Goal: Transaction & Acquisition: Purchase product/service

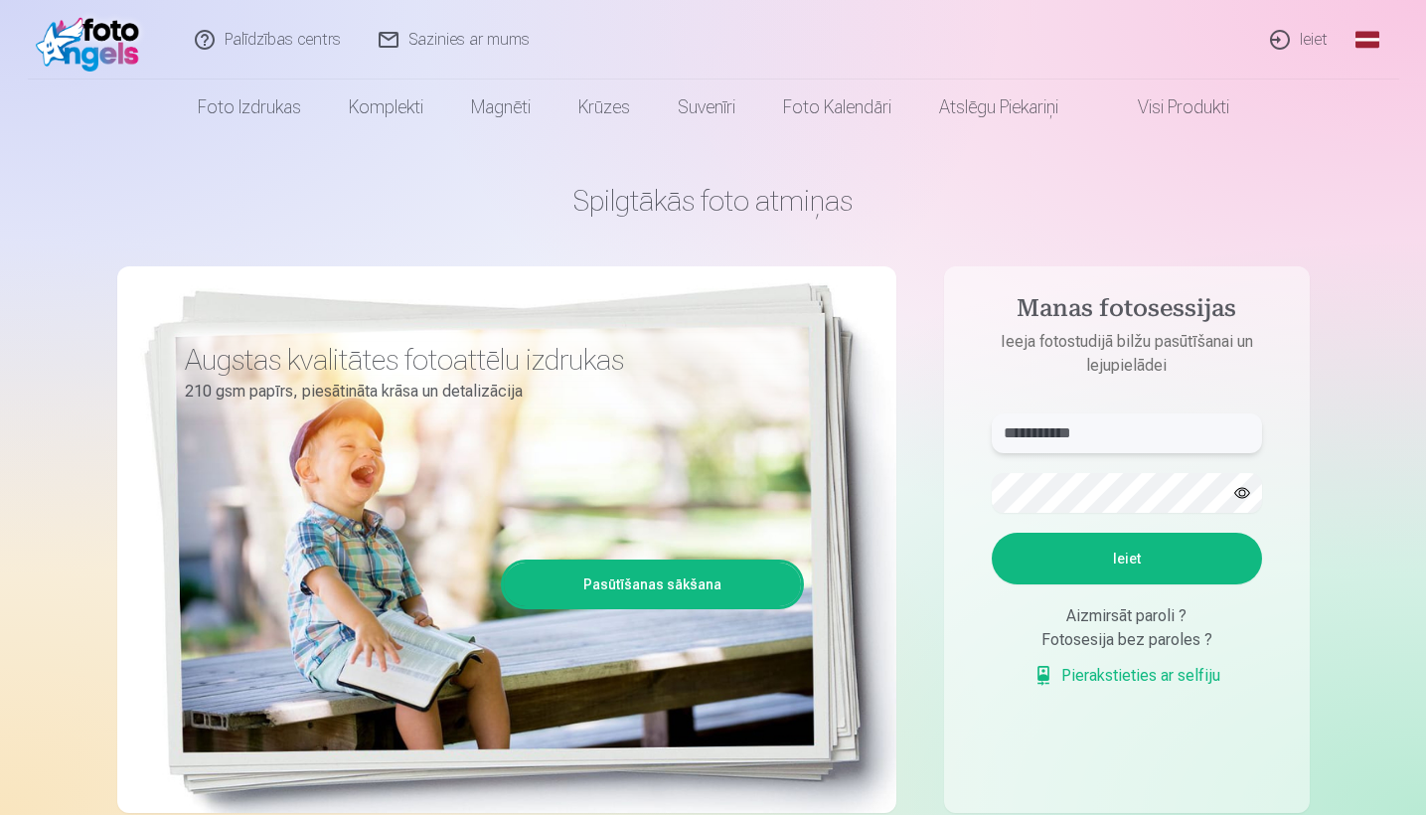
type input "**********"
click at [1147, 556] on button "Ieiet" at bounding box center [1127, 559] width 270 height 52
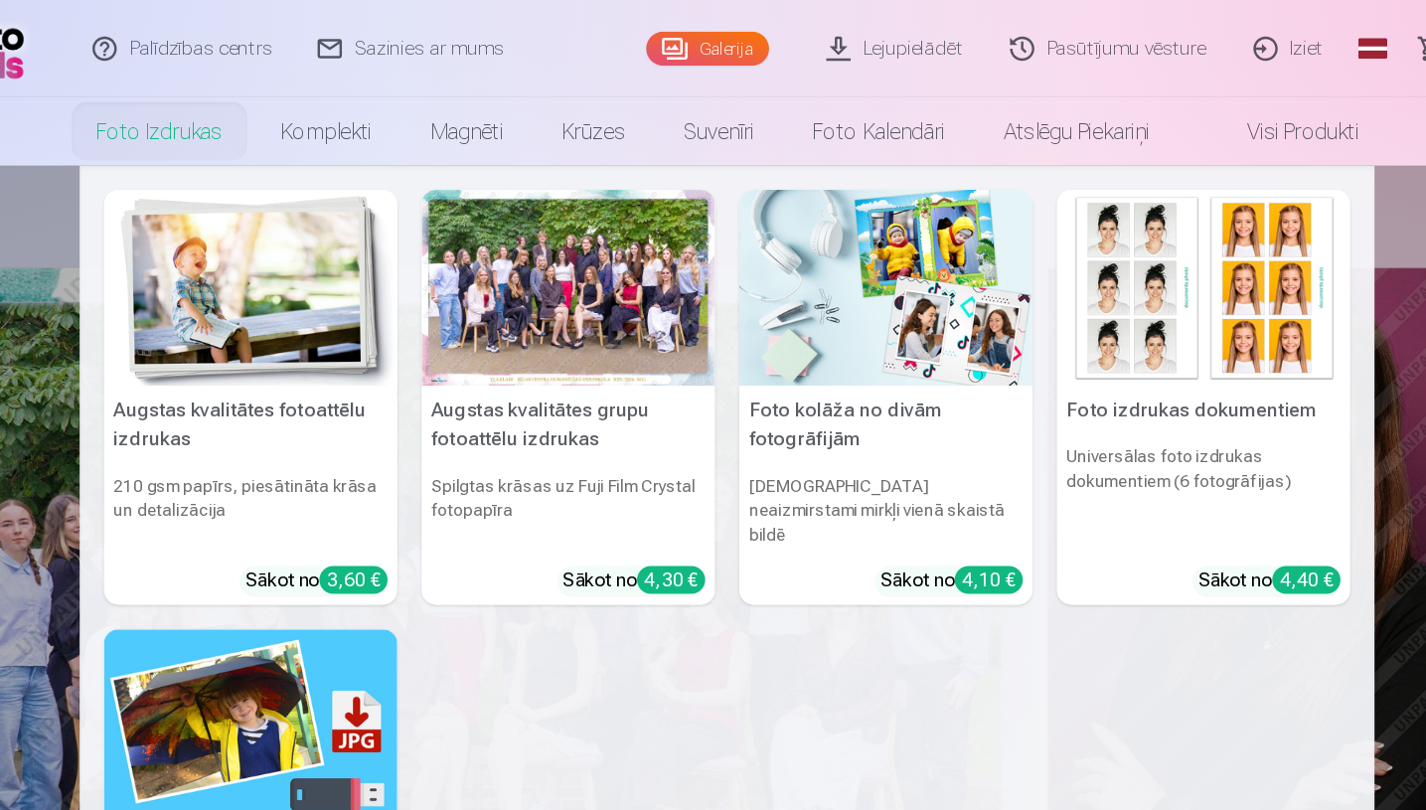
click at [174, 117] on link "Foto izdrukas" at bounding box center [249, 107] width 151 height 56
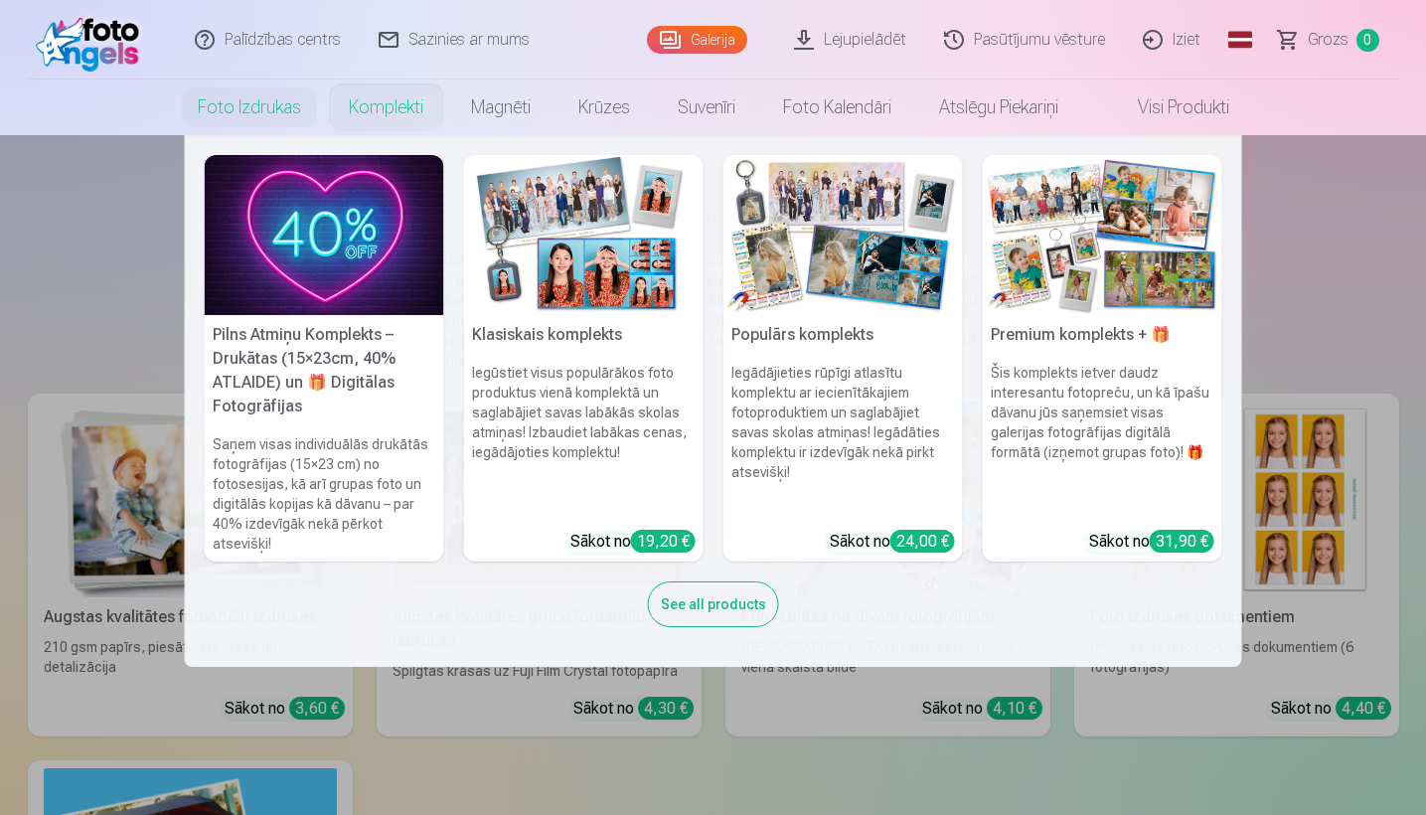
click at [409, 99] on link "Komplekti" at bounding box center [386, 107] width 122 height 56
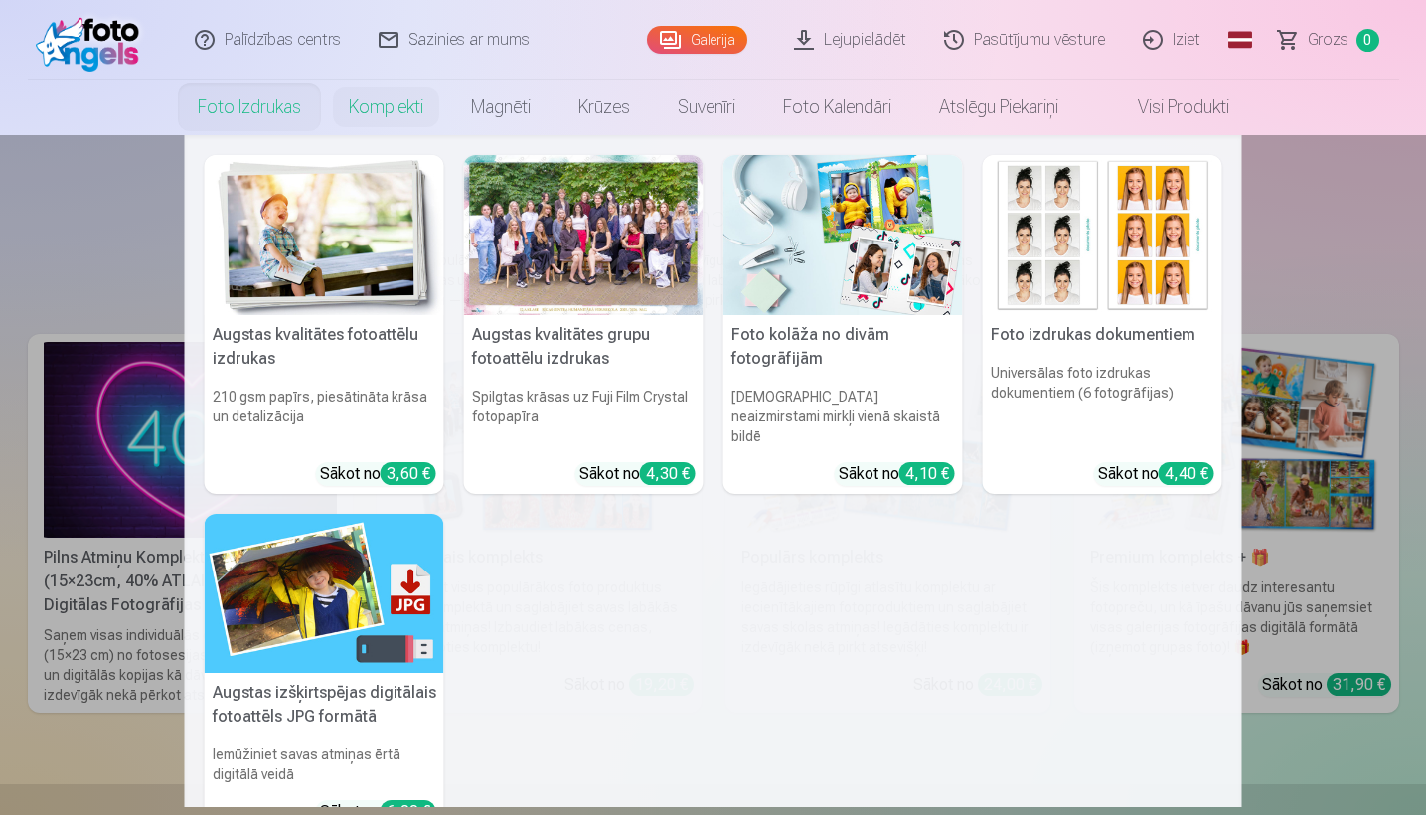
click at [297, 250] on img at bounding box center [324, 235] width 239 height 160
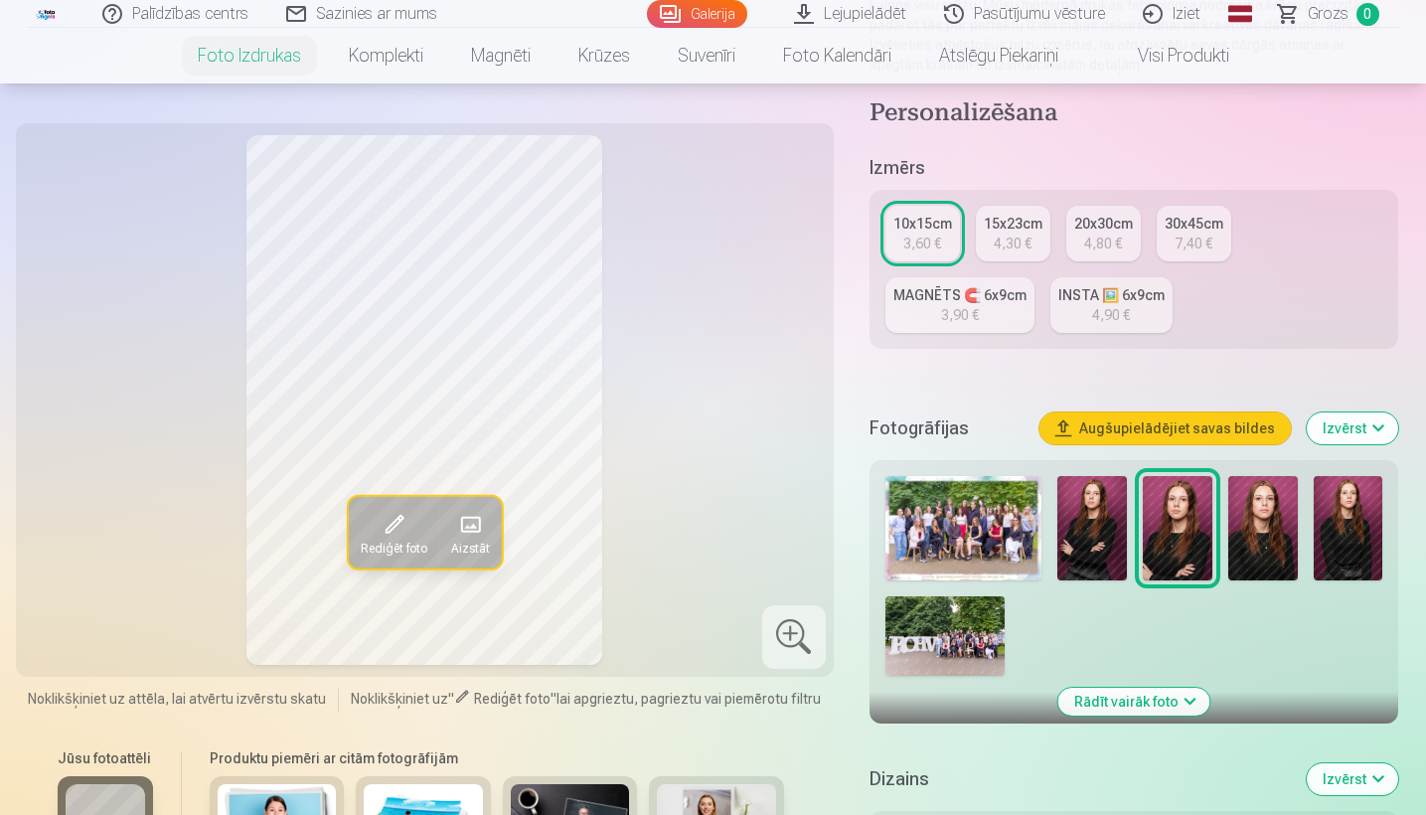
scroll to position [212, 0]
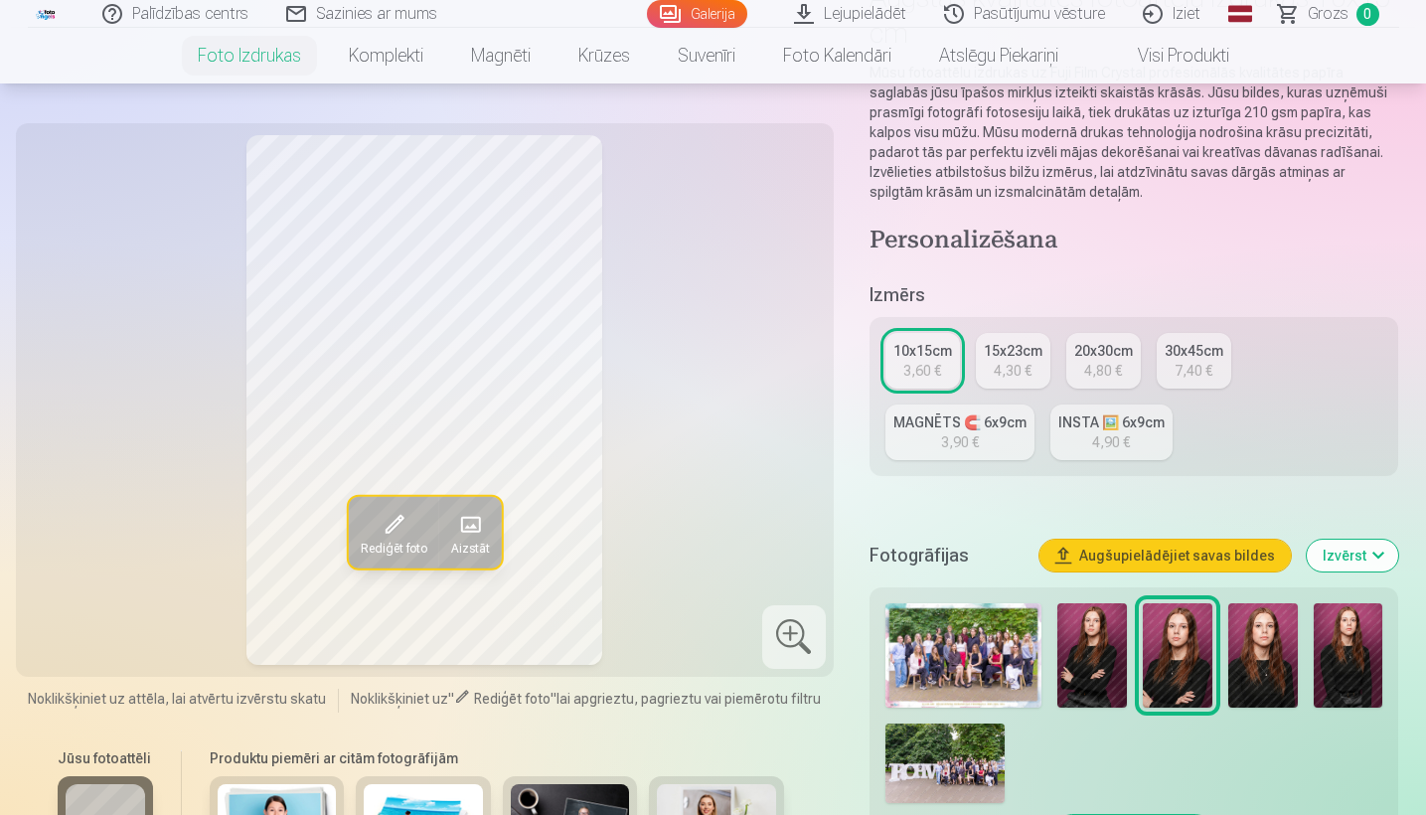
click at [1018, 362] on div "4,30 €" at bounding box center [1013, 371] width 38 height 20
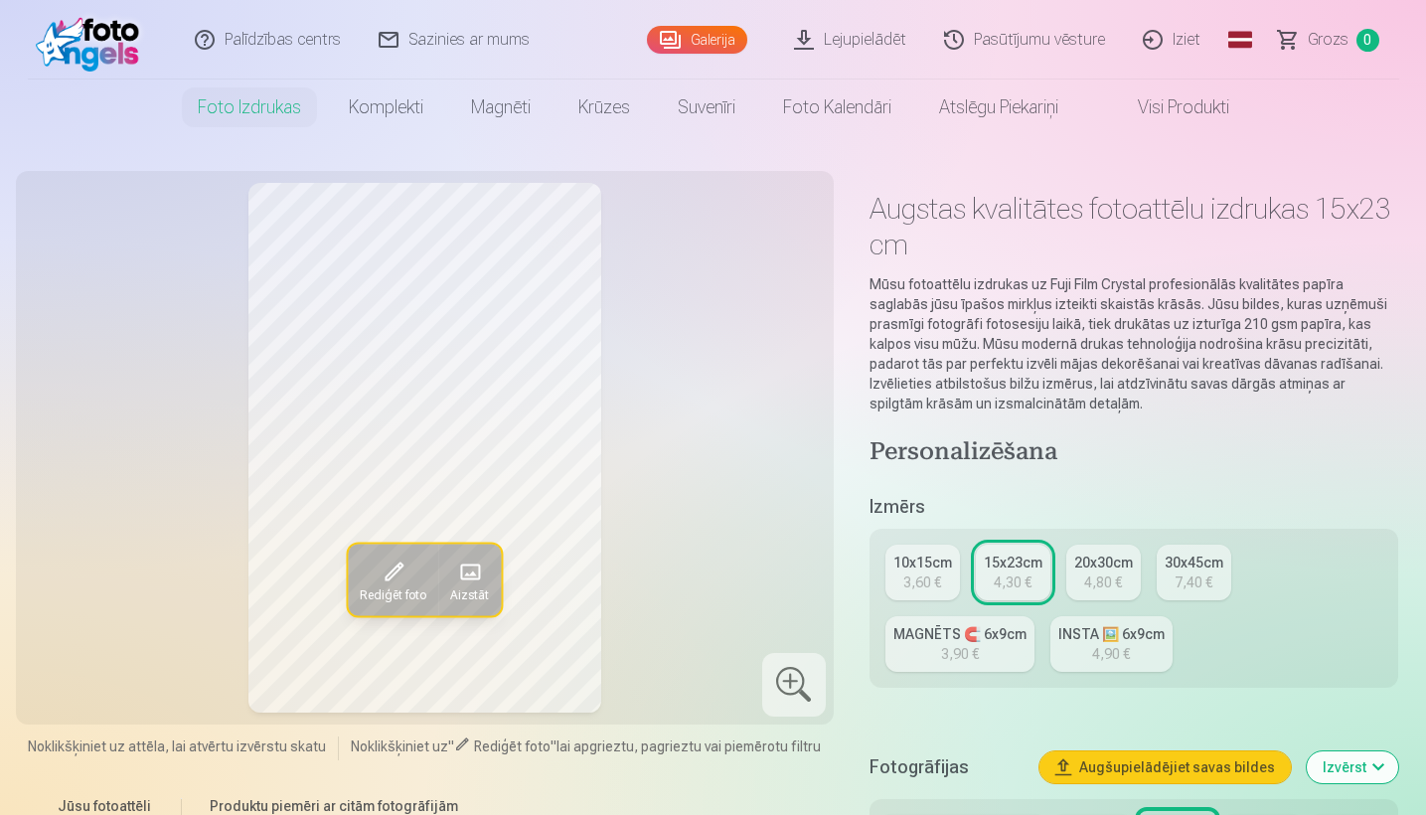
click at [908, 580] on div "3,60 €" at bounding box center [922, 582] width 38 height 20
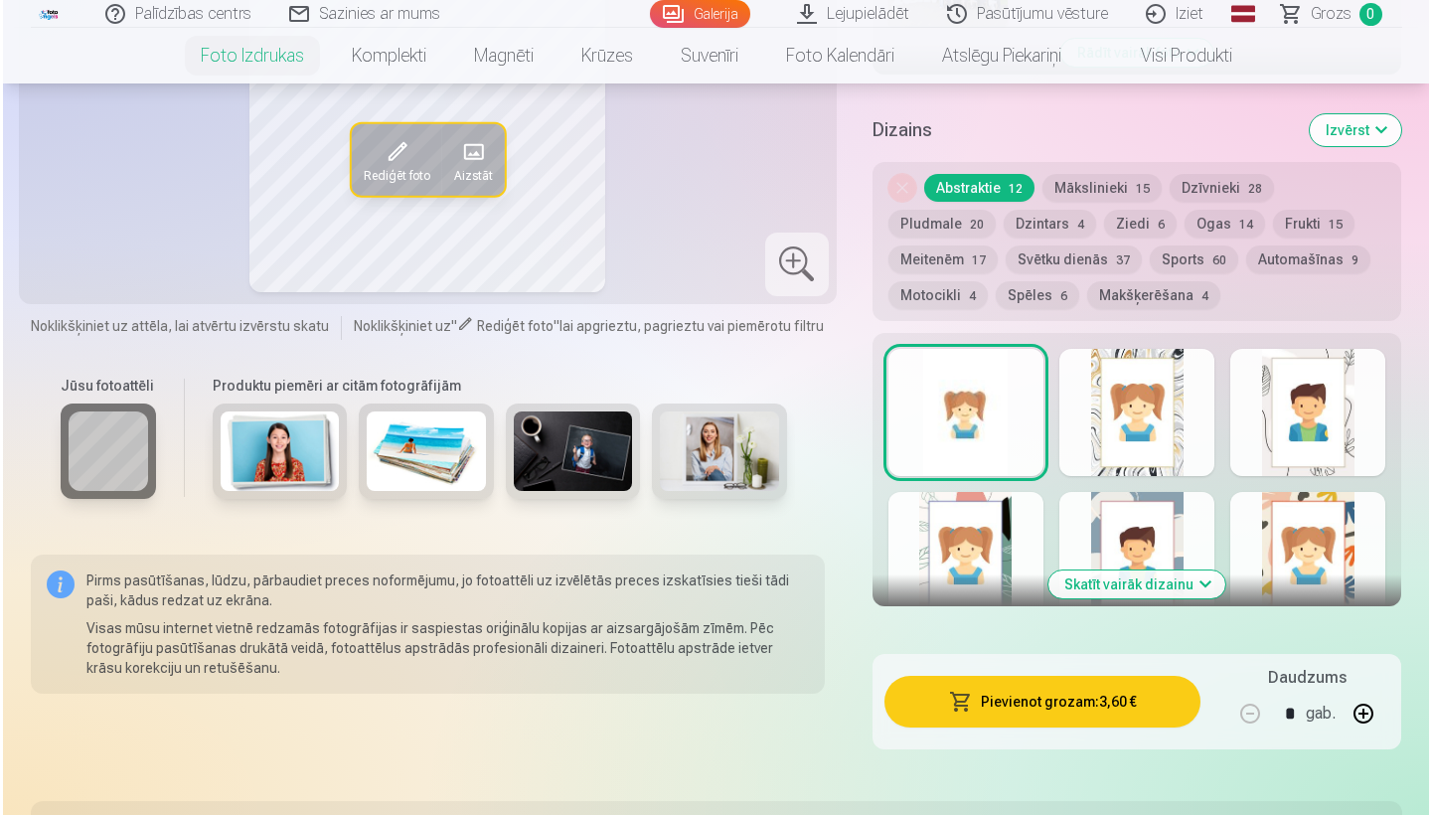
scroll to position [991, 0]
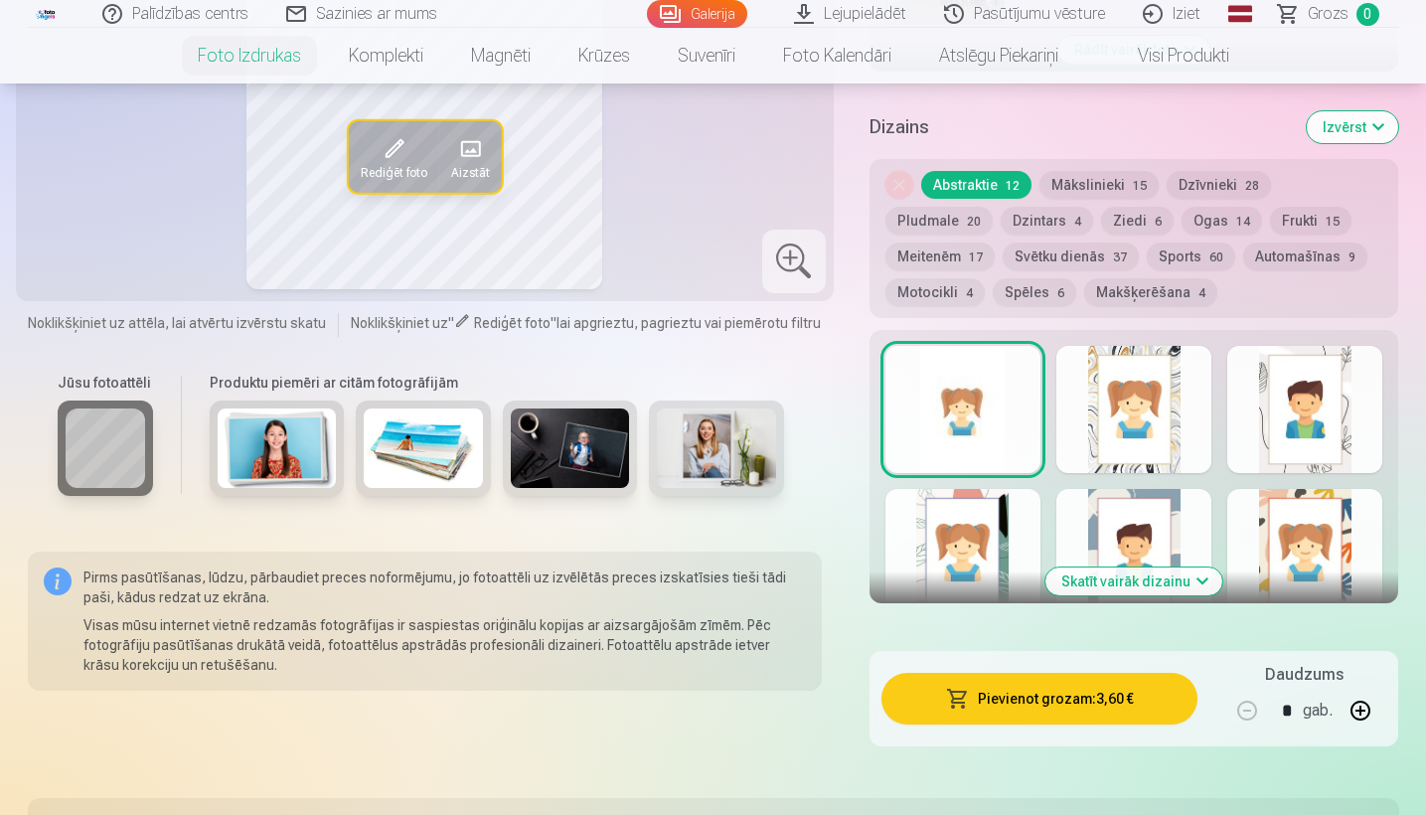
click at [1115, 705] on button "Pievienot grozam : 3,60 €" at bounding box center [1039, 699] width 317 height 52
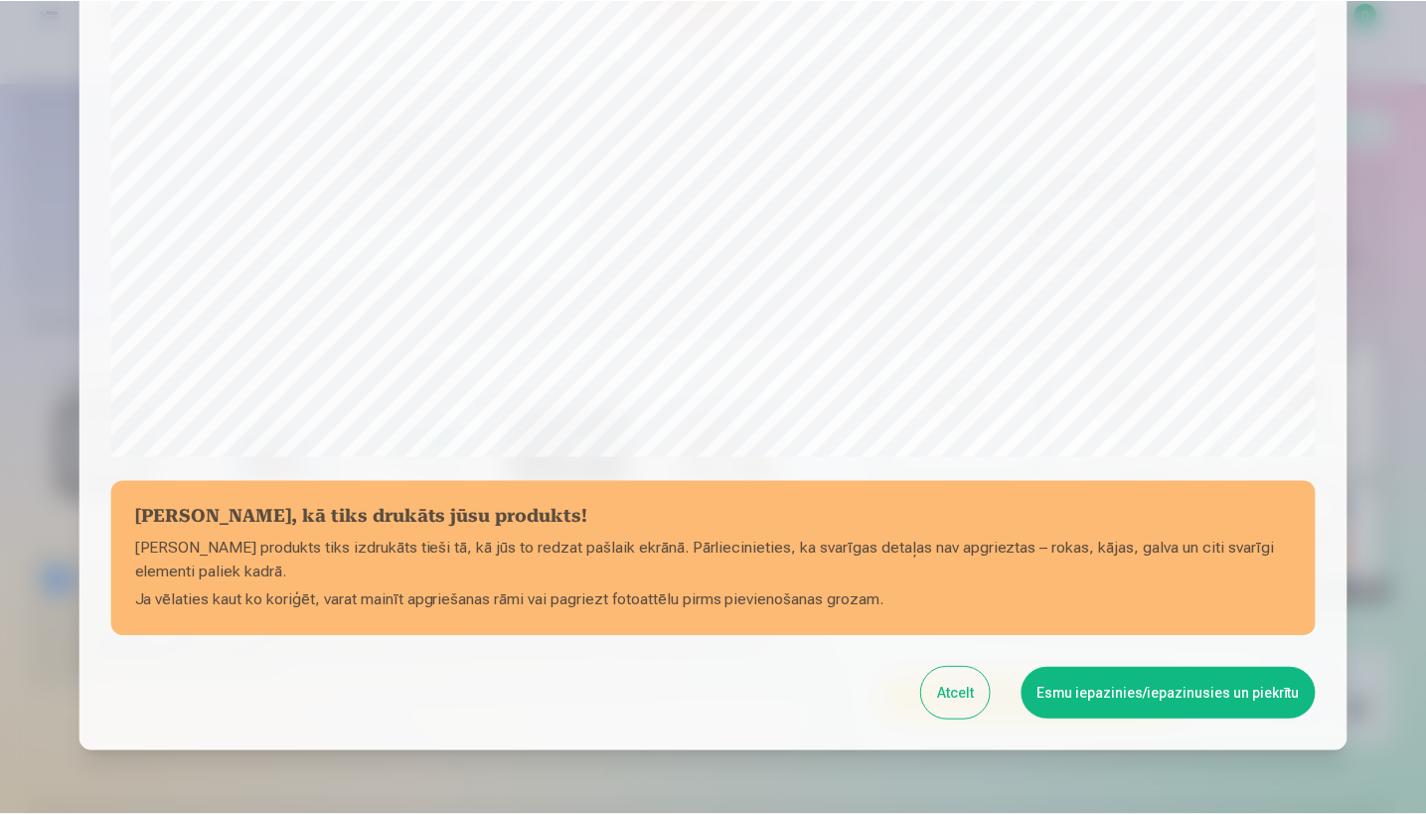
scroll to position [616, 0]
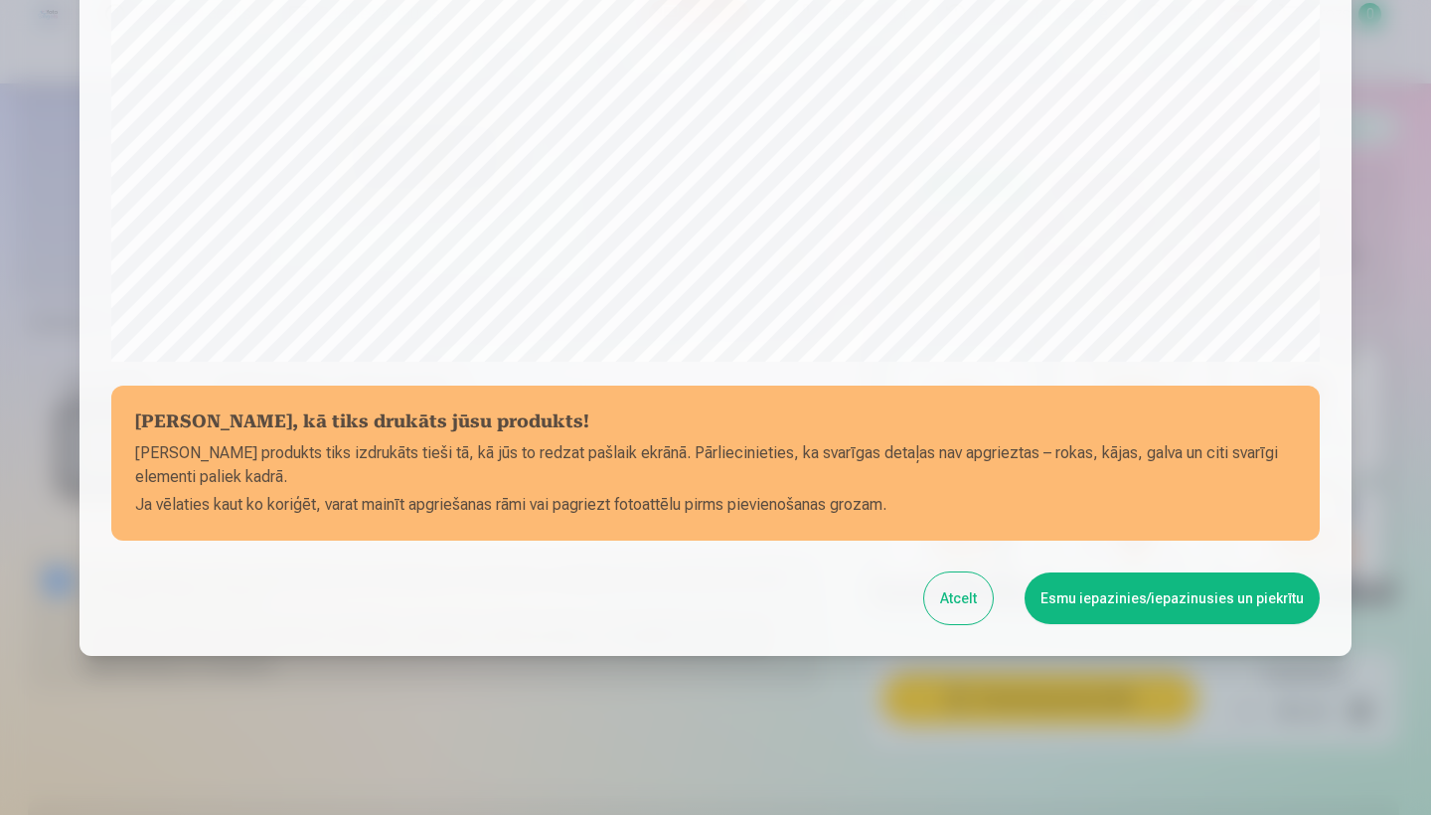
click at [1190, 604] on button "Esmu iepazinies/iepazinusies un piekrītu" at bounding box center [1172, 598] width 295 height 52
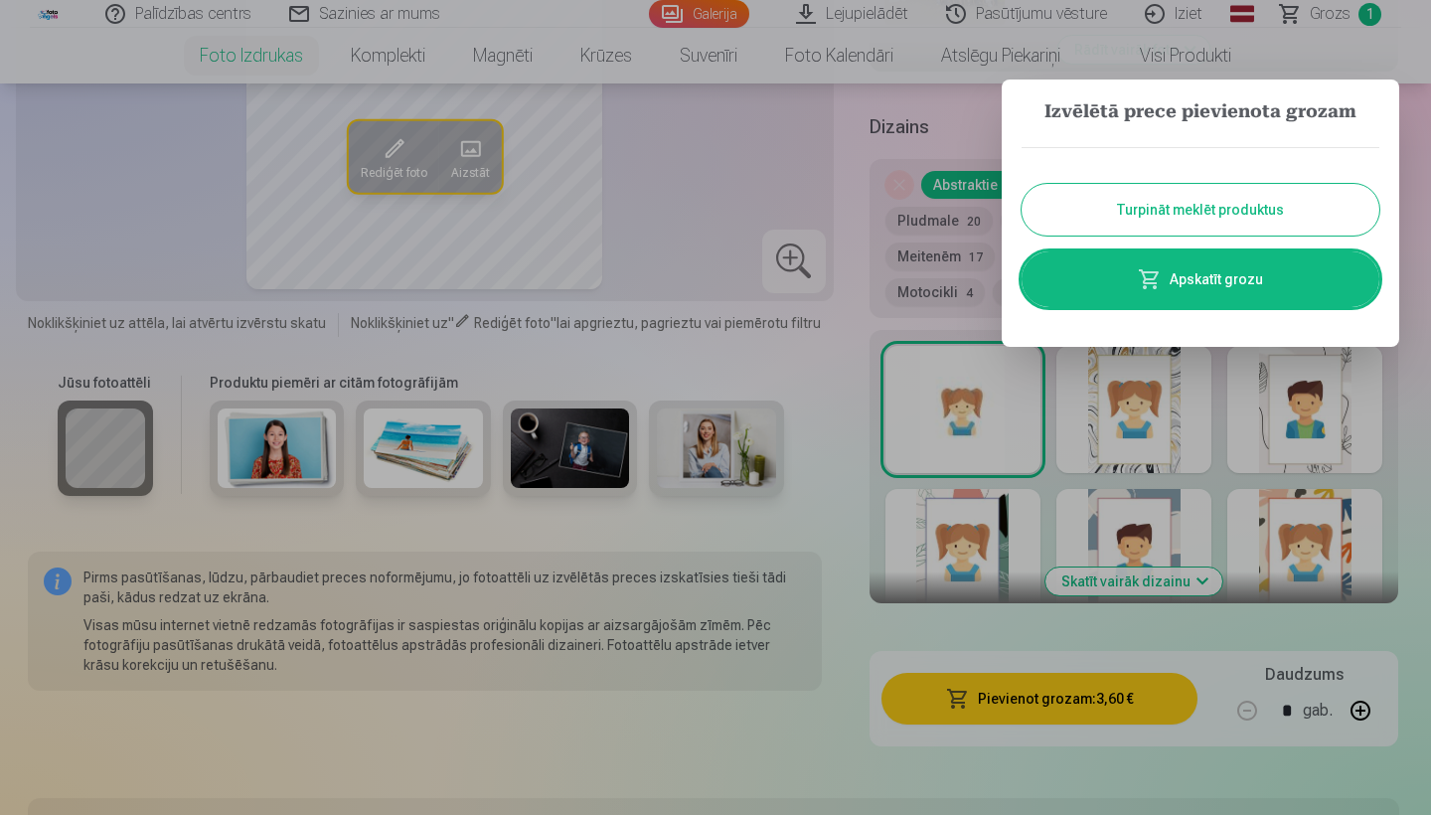
click at [1197, 205] on button "Turpināt meklēt produktus" at bounding box center [1201, 210] width 358 height 52
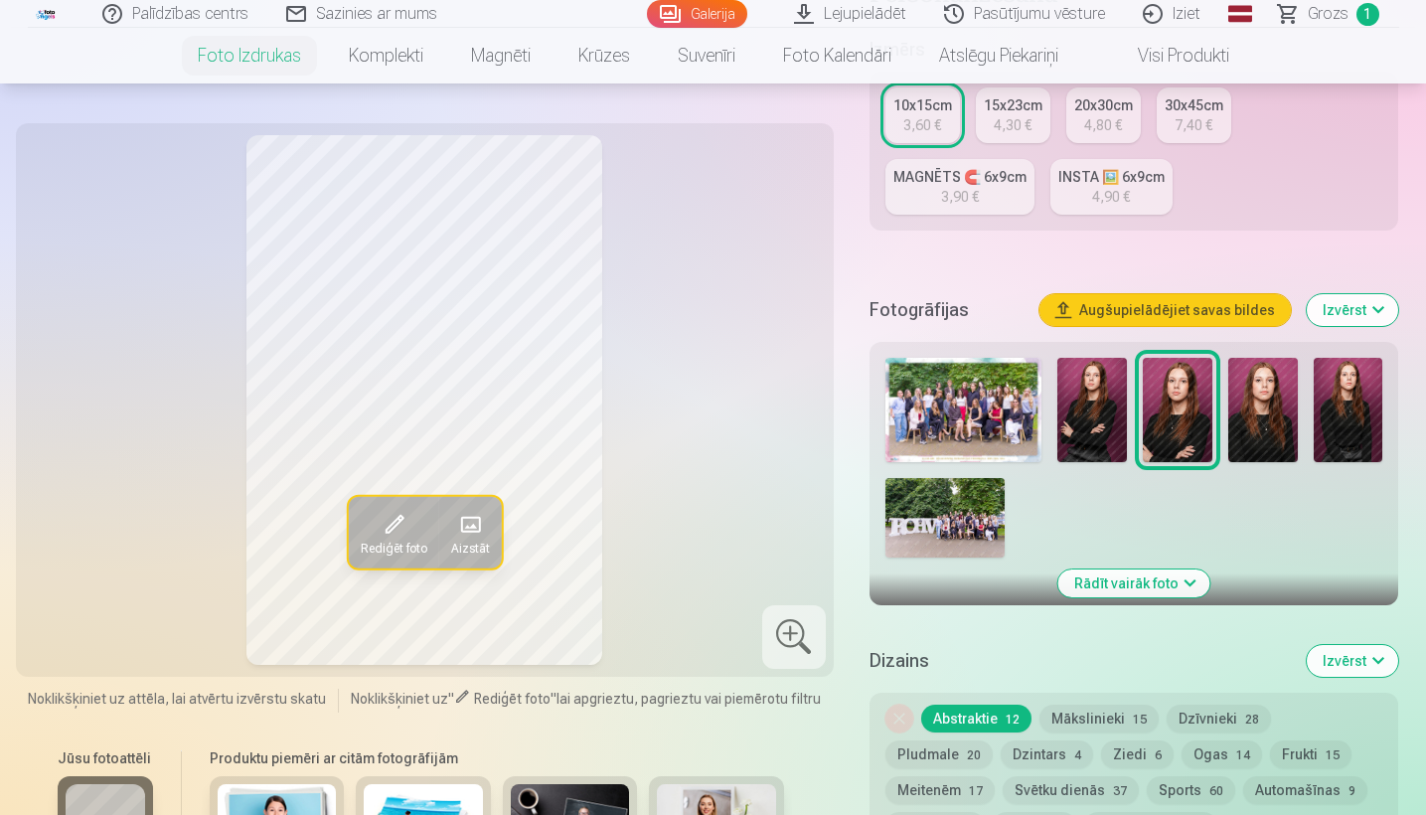
scroll to position [388, 0]
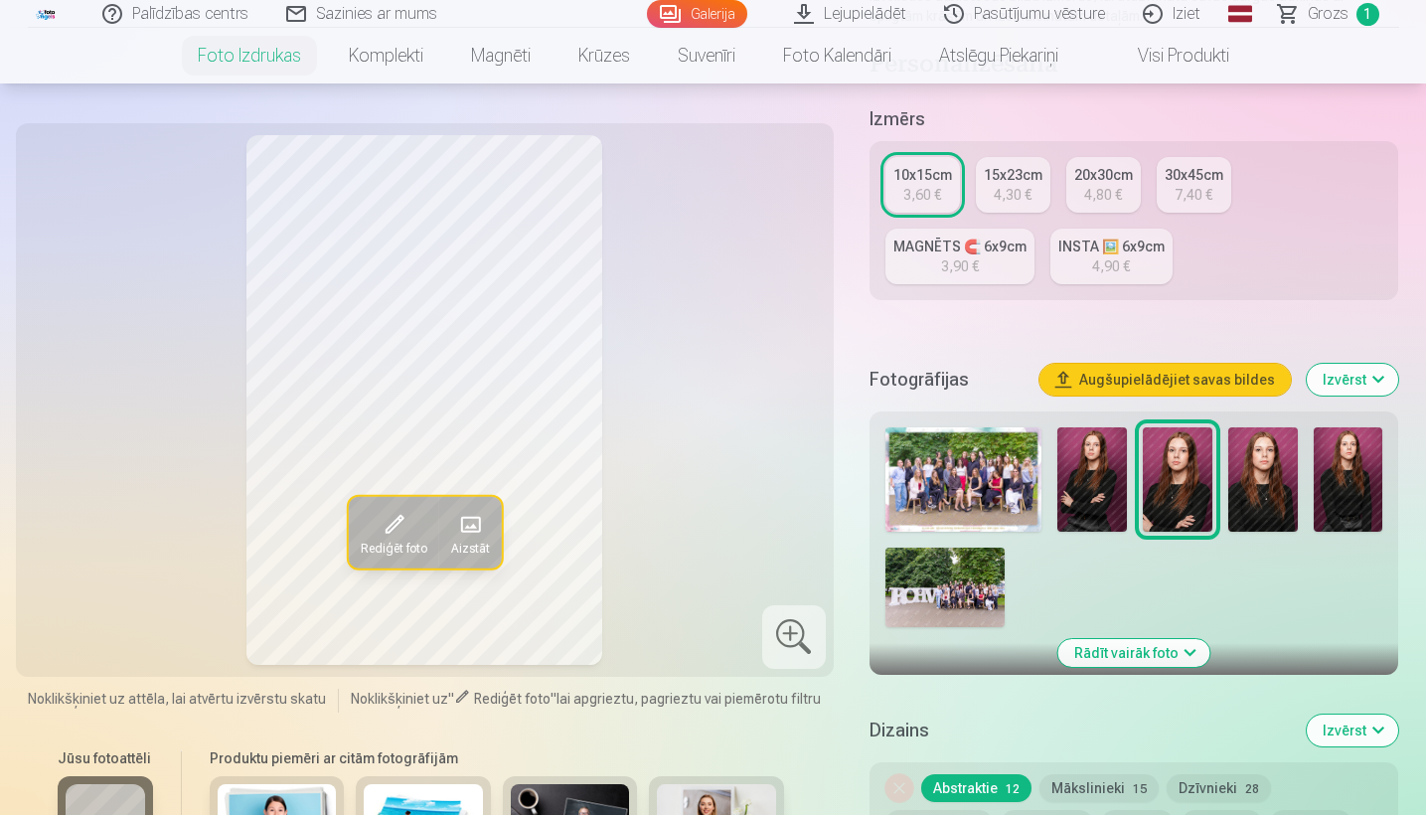
click at [1093, 490] on img at bounding box center [1092, 479] width 70 height 104
click at [1170, 502] on img at bounding box center [1178, 479] width 70 height 104
click at [1102, 484] on img at bounding box center [1092, 479] width 70 height 104
click at [1329, 14] on span "Grozs" at bounding box center [1328, 14] width 41 height 24
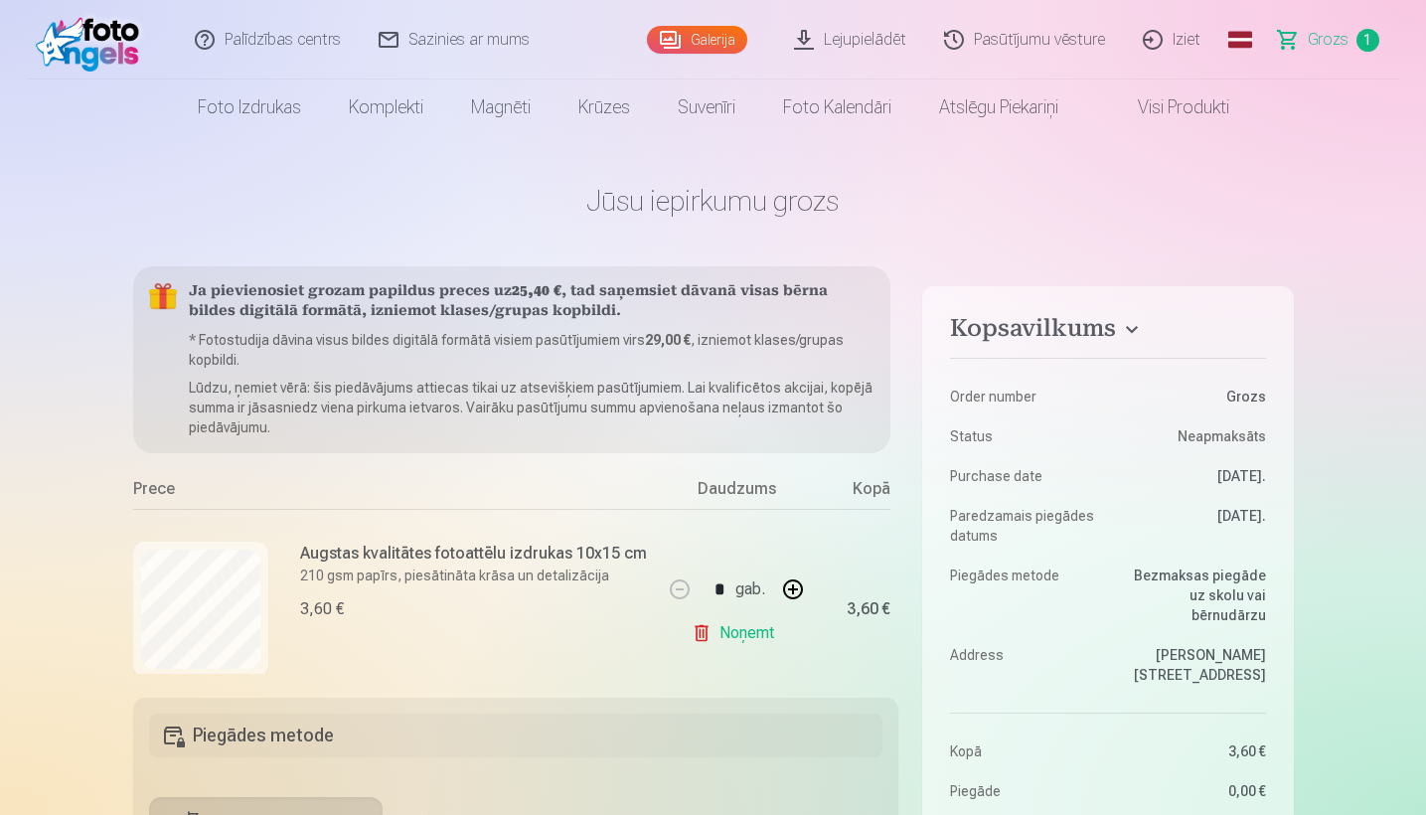
click at [743, 633] on link "Noņemt" at bounding box center [737, 633] width 90 height 40
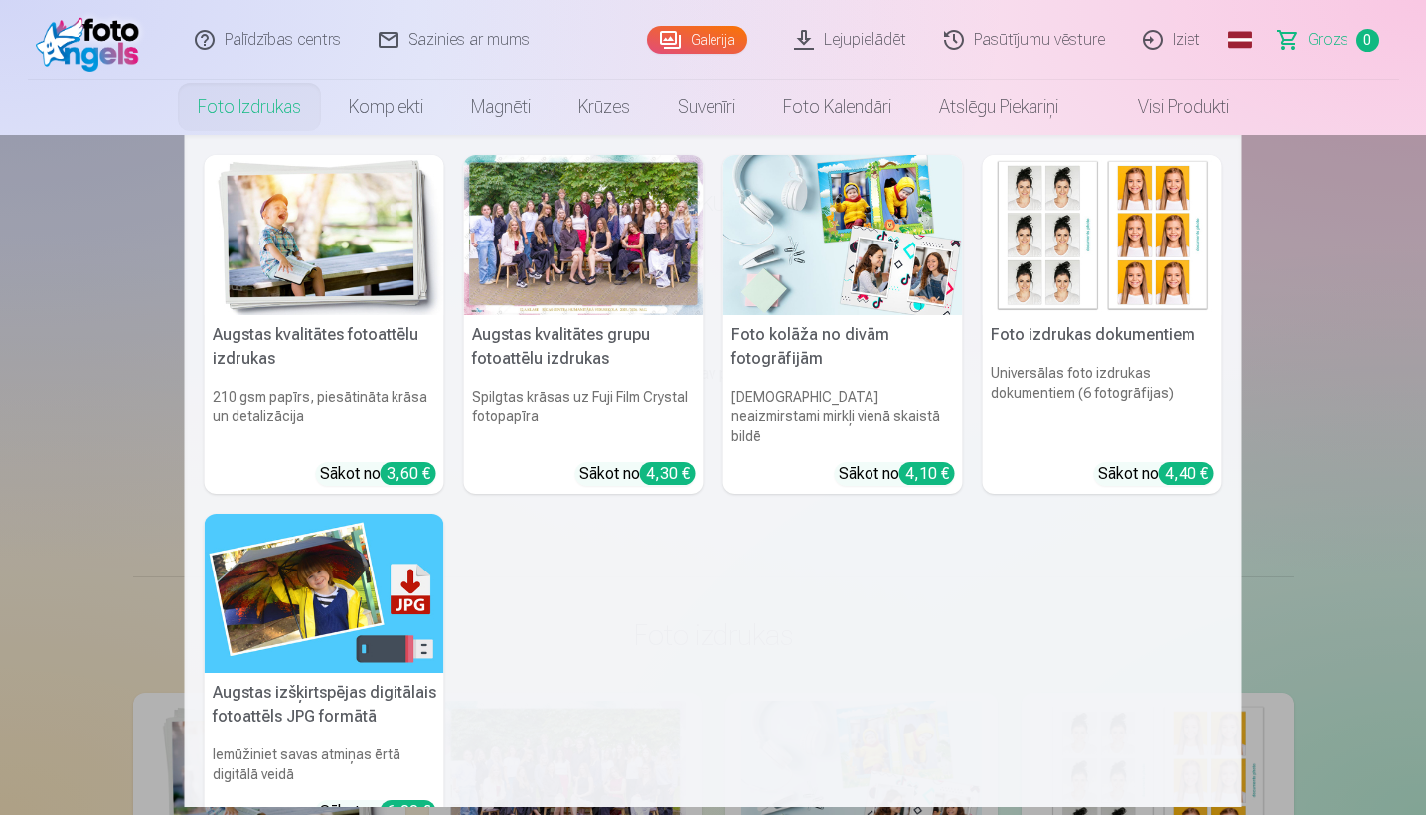
click at [270, 265] on img at bounding box center [324, 235] width 239 height 160
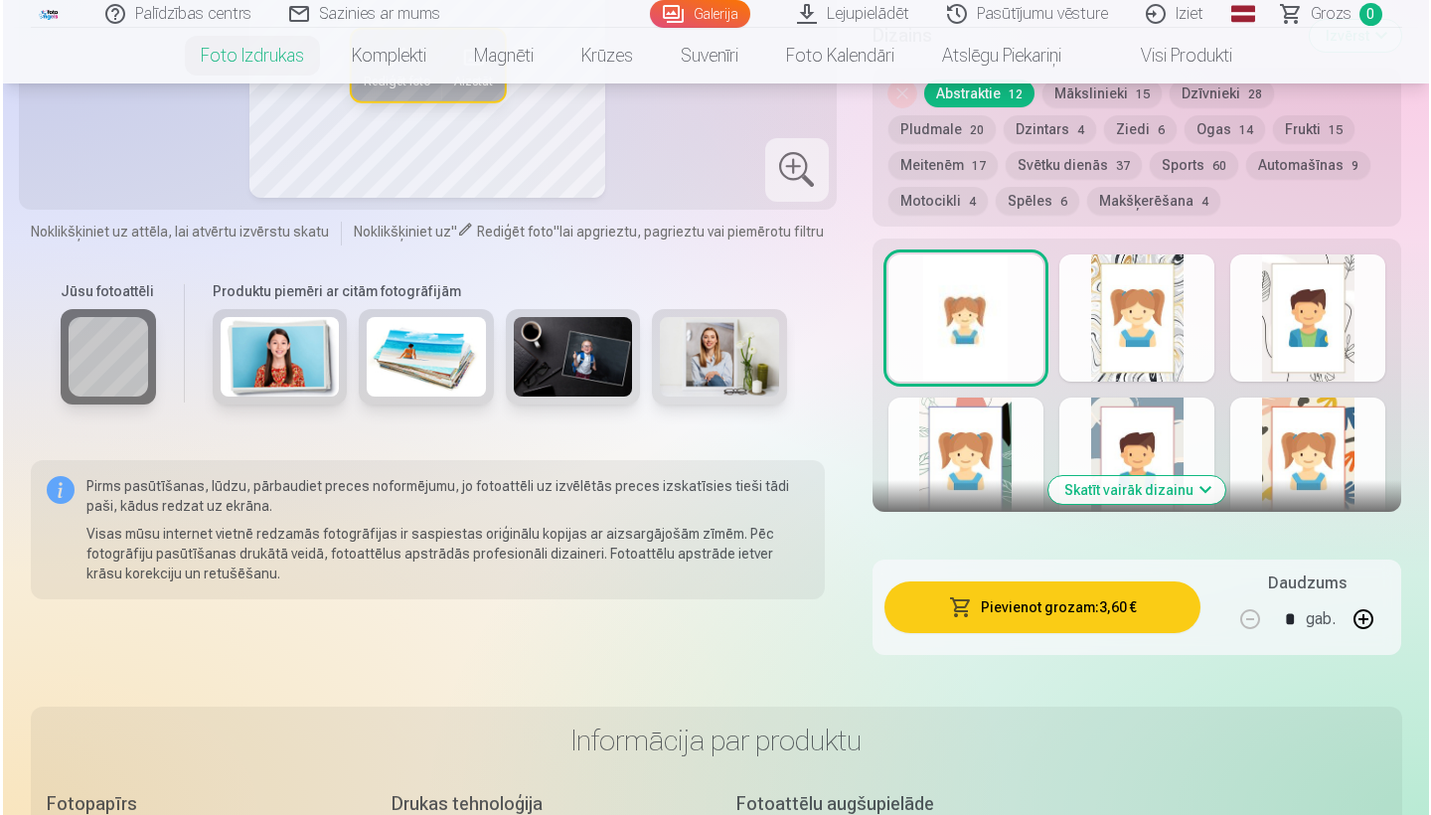
scroll to position [1131, 0]
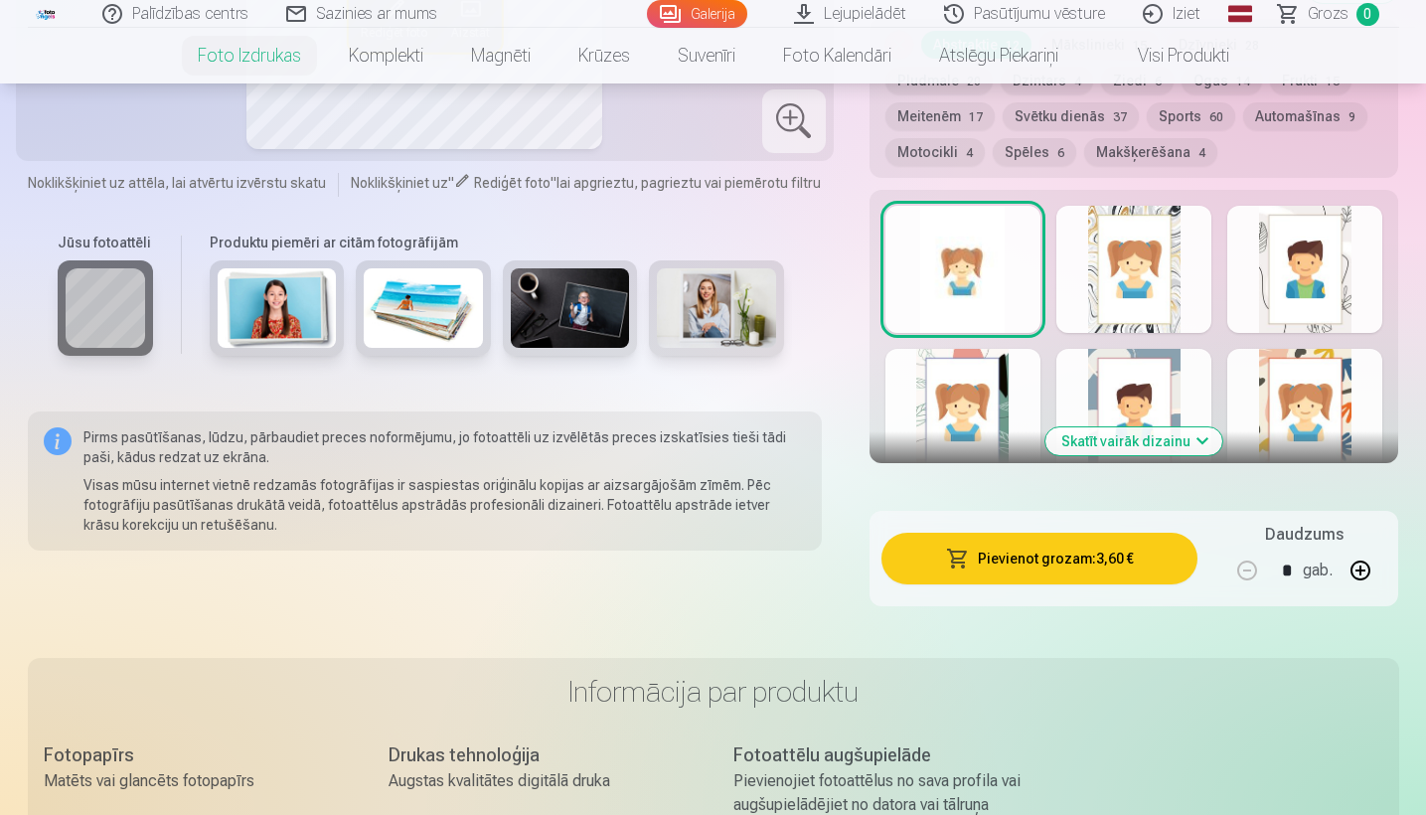
click at [1117, 556] on button "Pievienot grozam : 3,60 €" at bounding box center [1039, 559] width 317 height 52
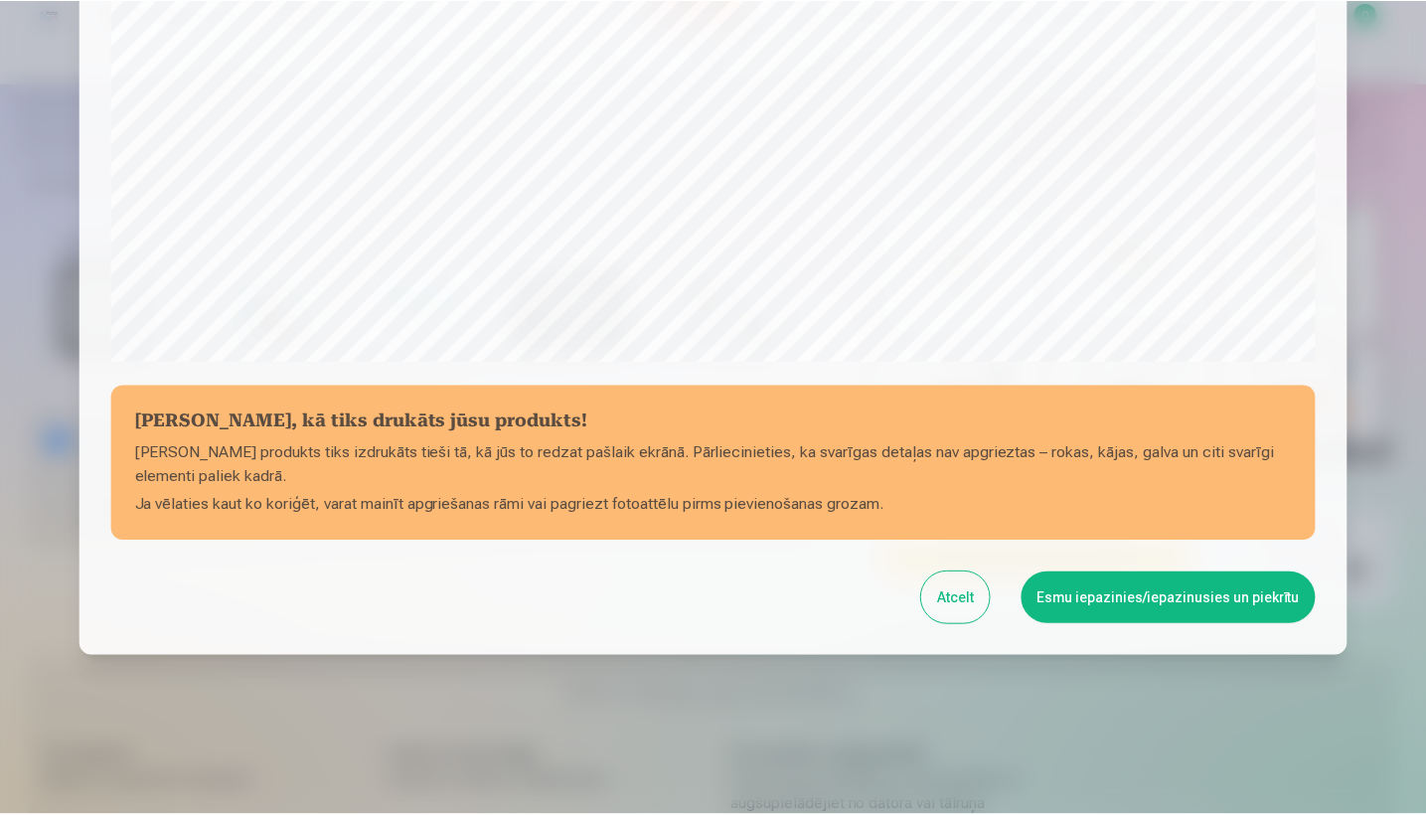
scroll to position [616, 0]
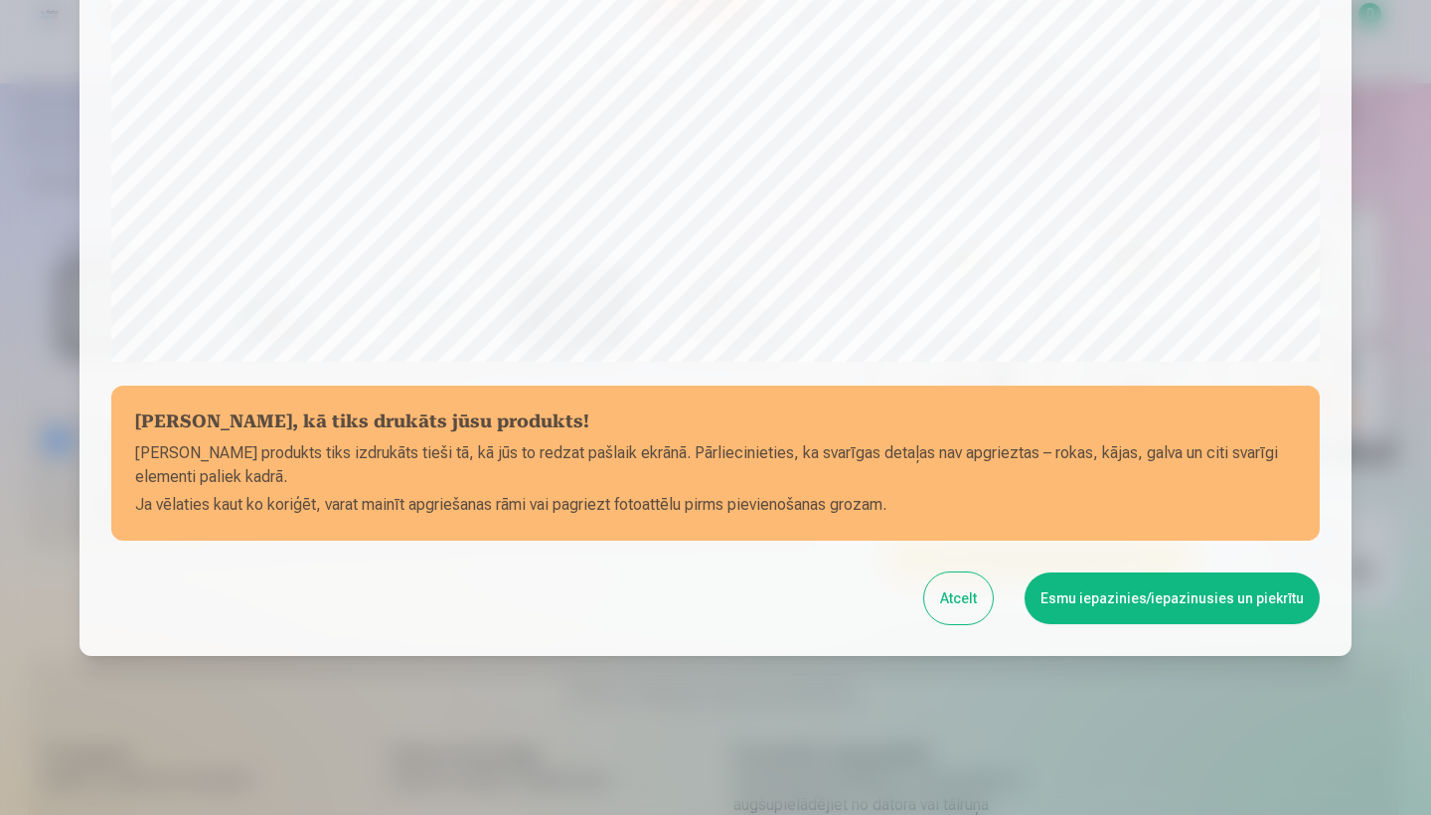
click at [1169, 600] on button "Esmu iepazinies/iepazinusies un piekrītu" at bounding box center [1172, 598] width 295 height 52
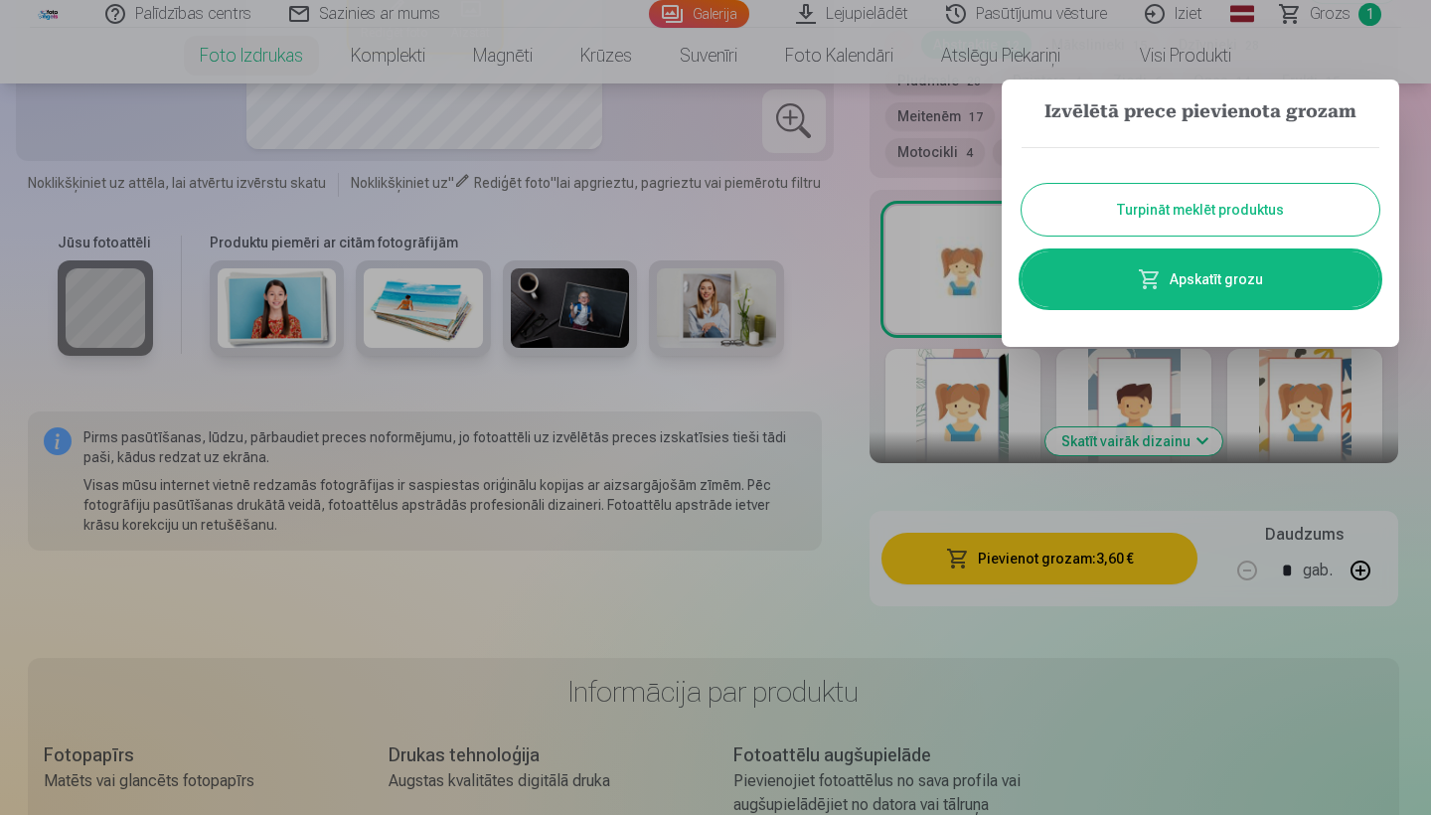
click at [1224, 214] on button "Turpināt meklēt produktus" at bounding box center [1201, 210] width 358 height 52
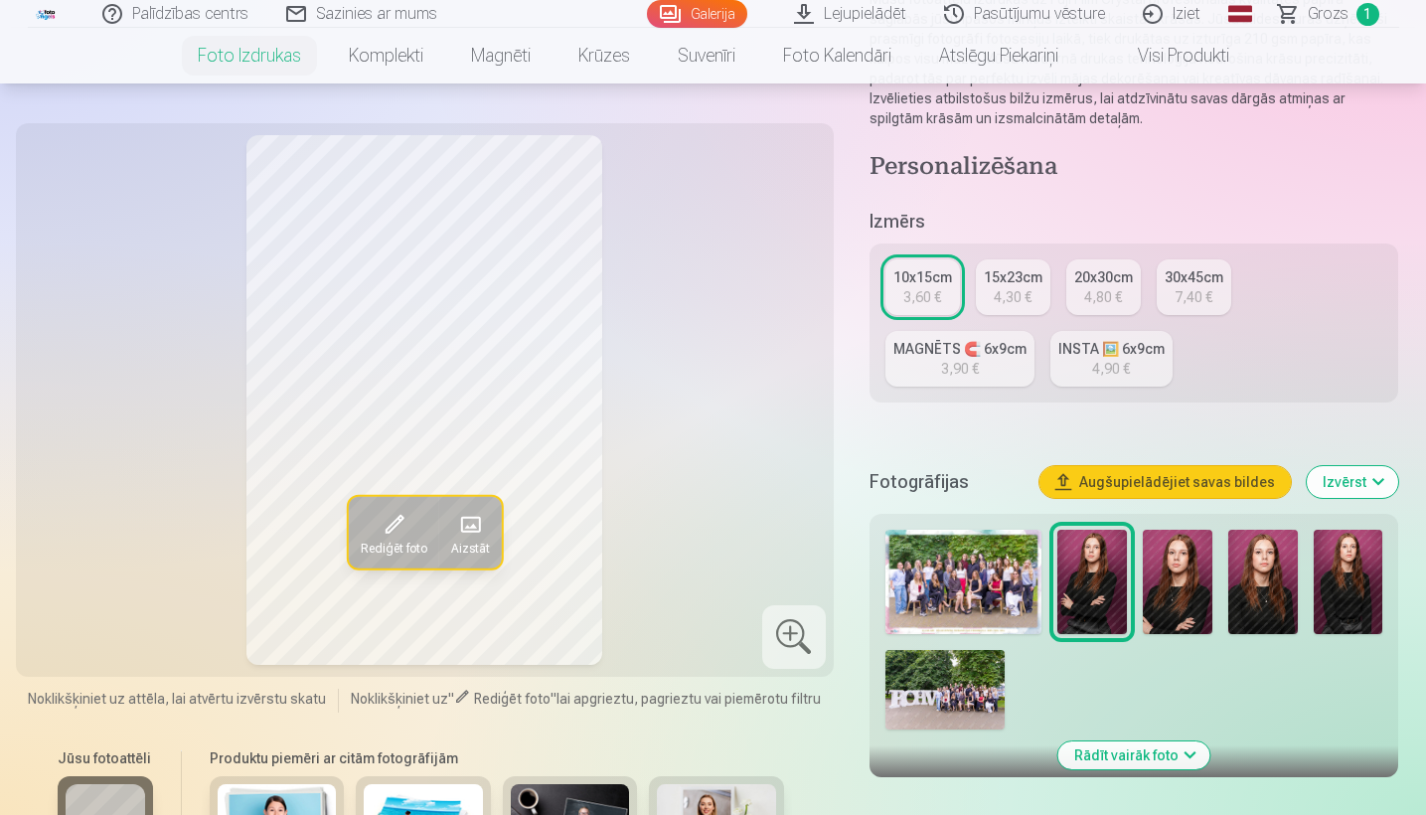
scroll to position [283, 0]
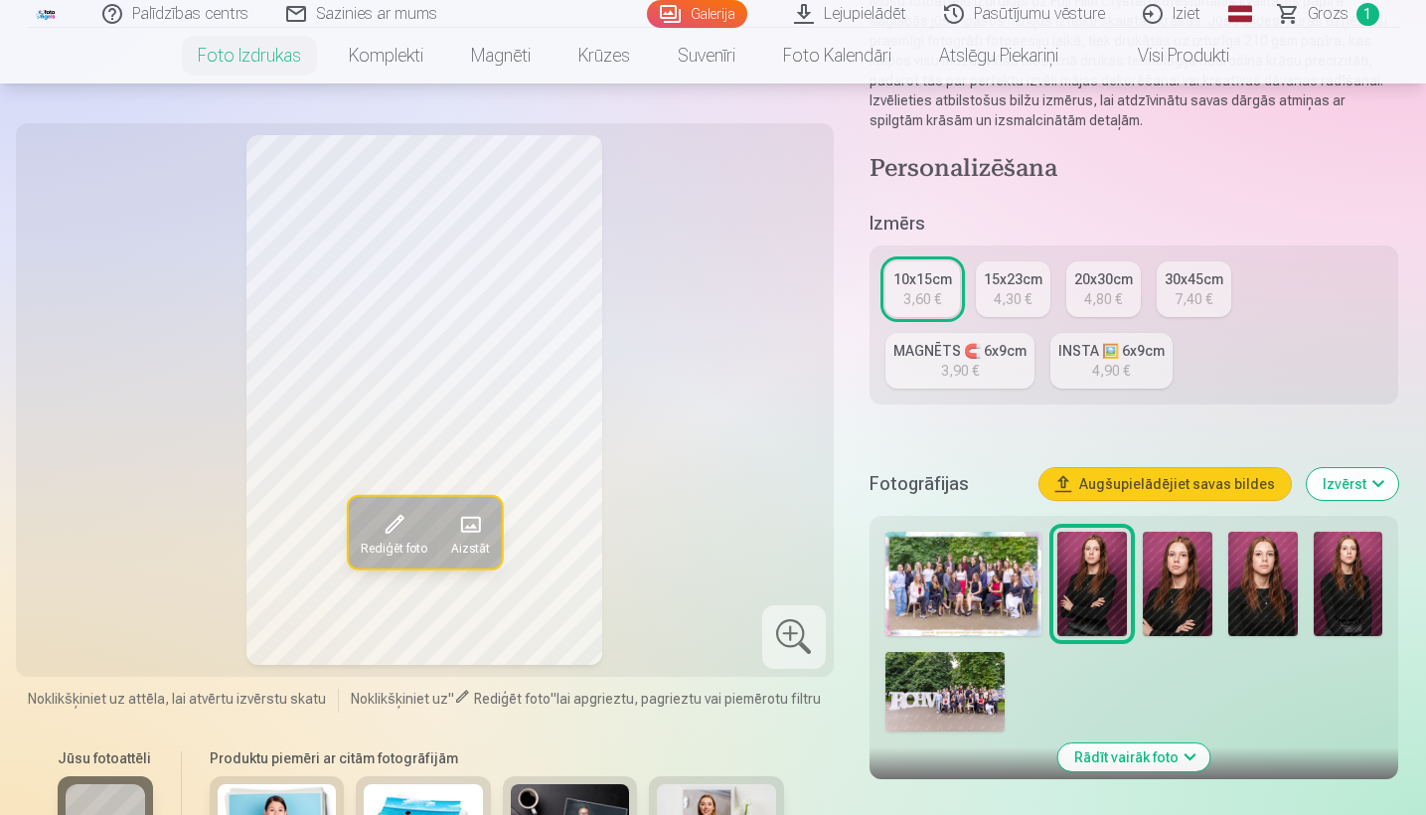
click at [952, 362] on div "3,90 €" at bounding box center [960, 371] width 38 height 20
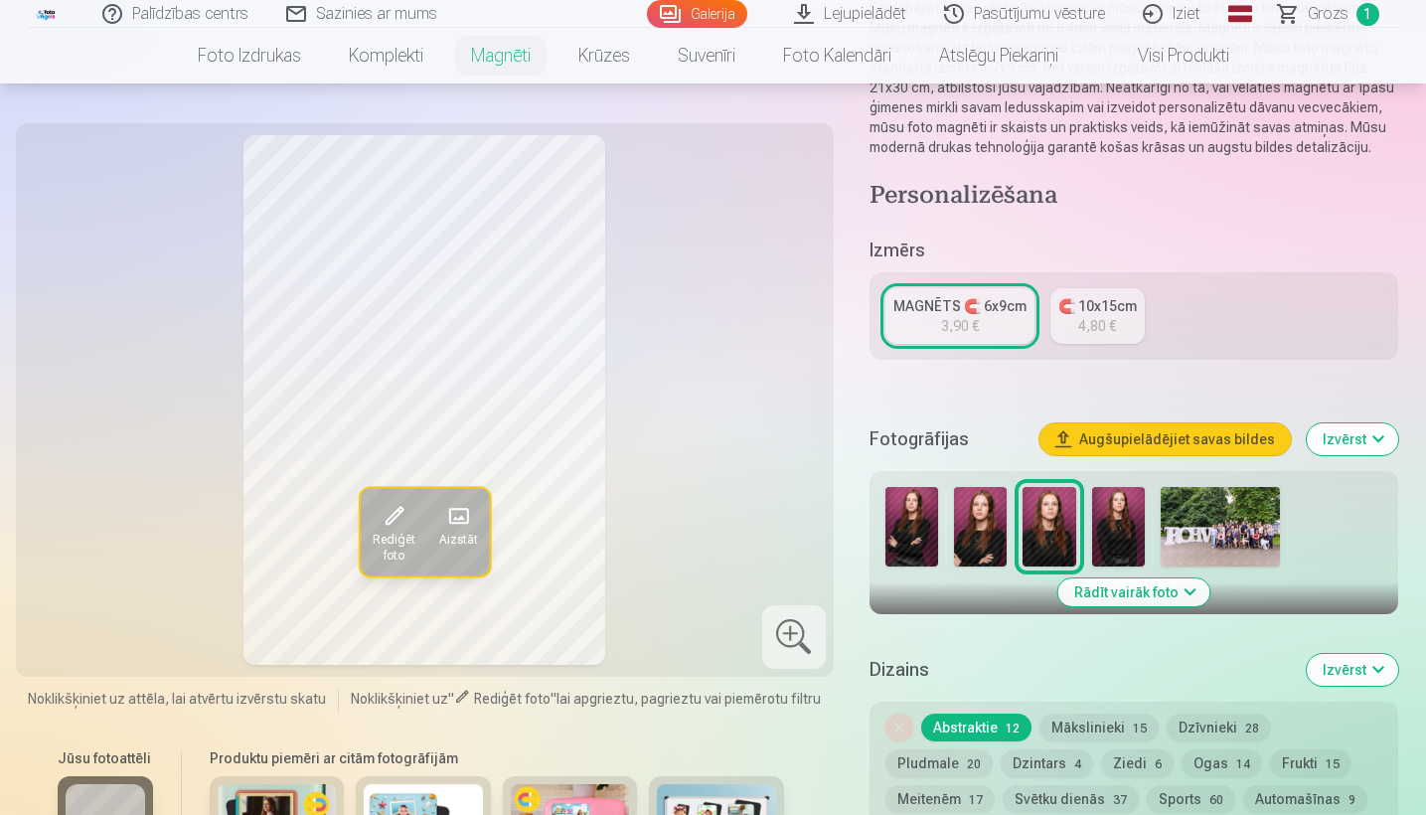
scroll to position [239, 0]
click at [918, 535] on img at bounding box center [911, 527] width 53 height 79
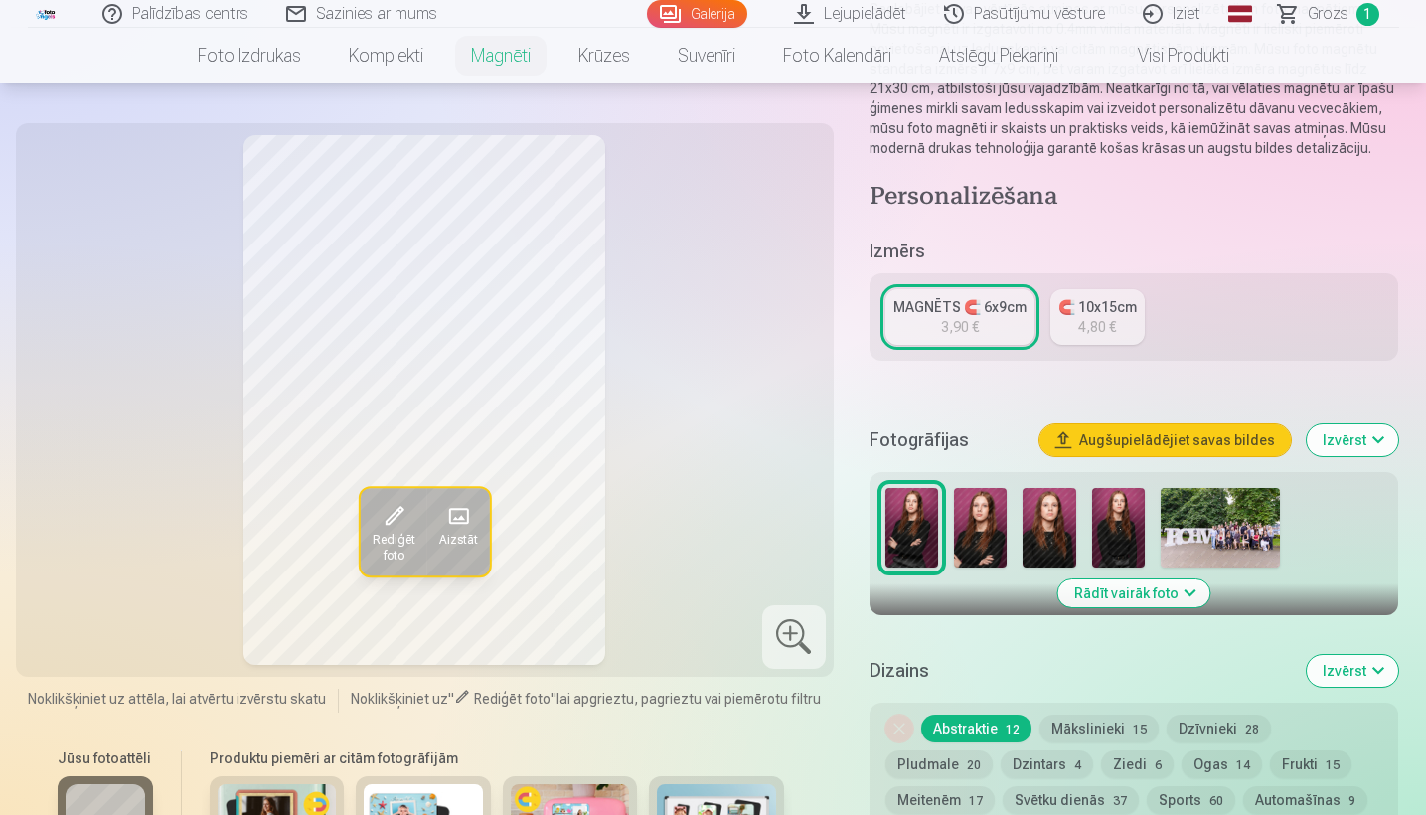
click at [983, 544] on img at bounding box center [980, 527] width 53 height 79
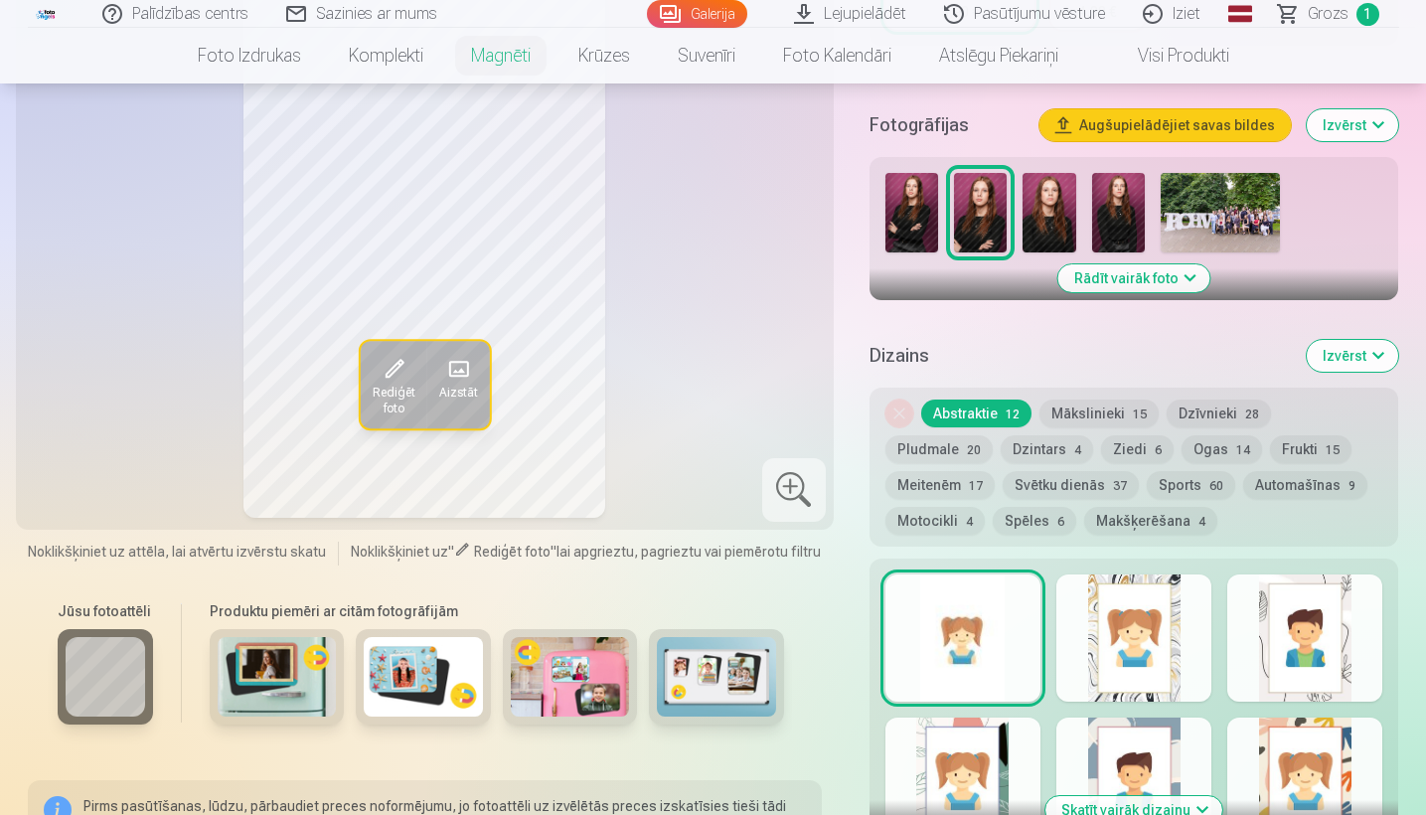
scroll to position [556, 0]
click at [907, 245] on img at bounding box center [911, 211] width 53 height 79
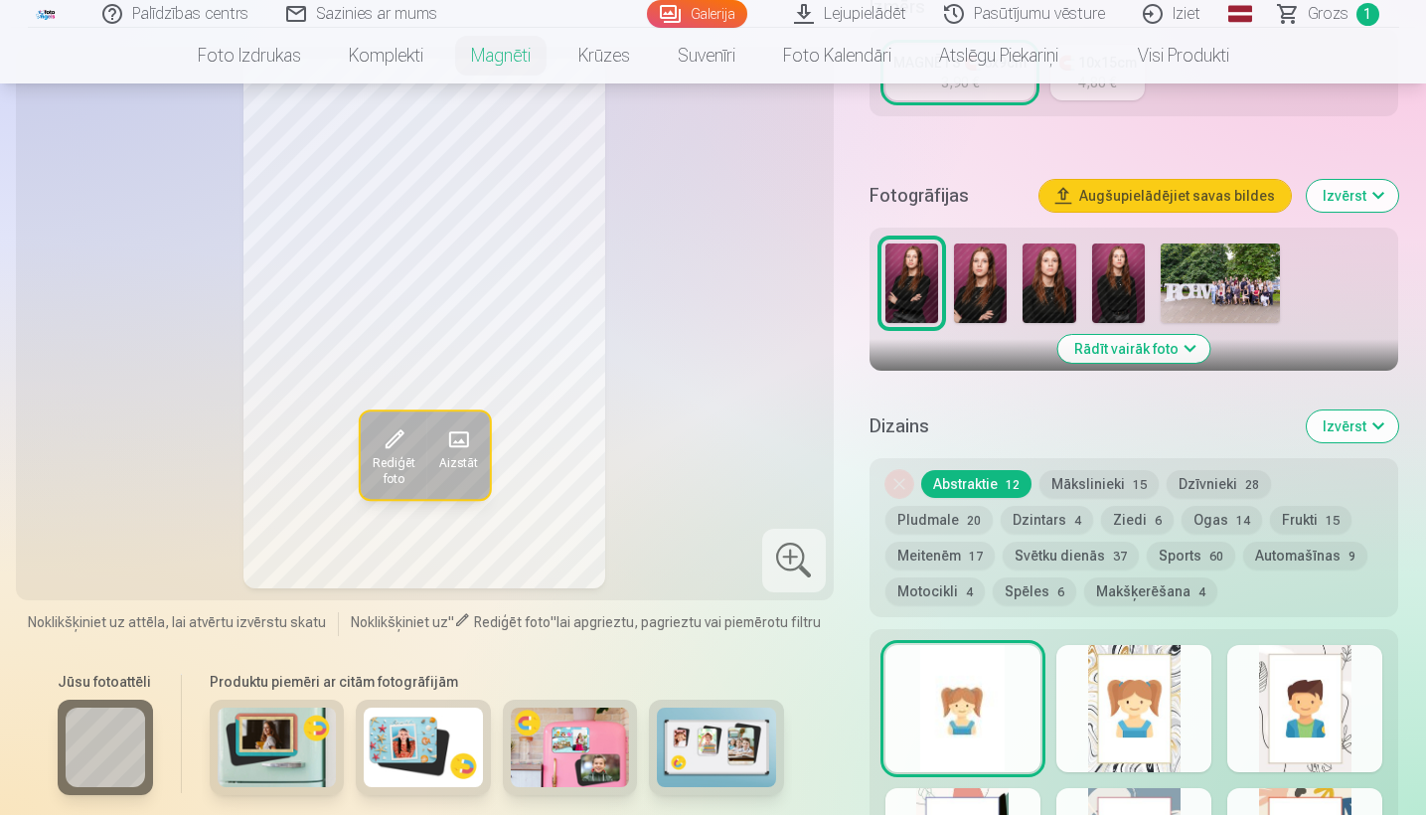
scroll to position [212, 0]
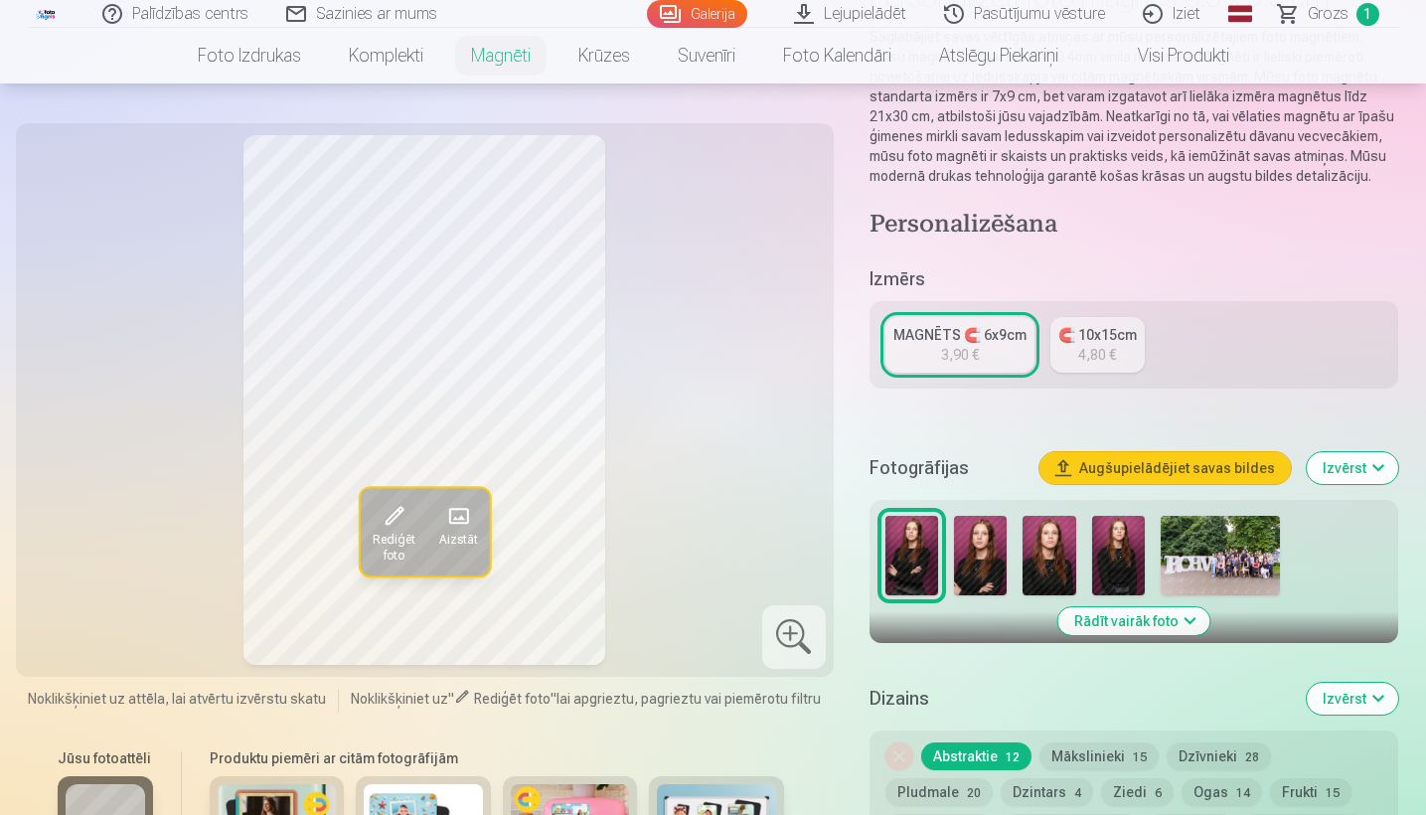
click at [992, 559] on img at bounding box center [980, 555] width 53 height 79
click at [907, 550] on img at bounding box center [911, 555] width 53 height 79
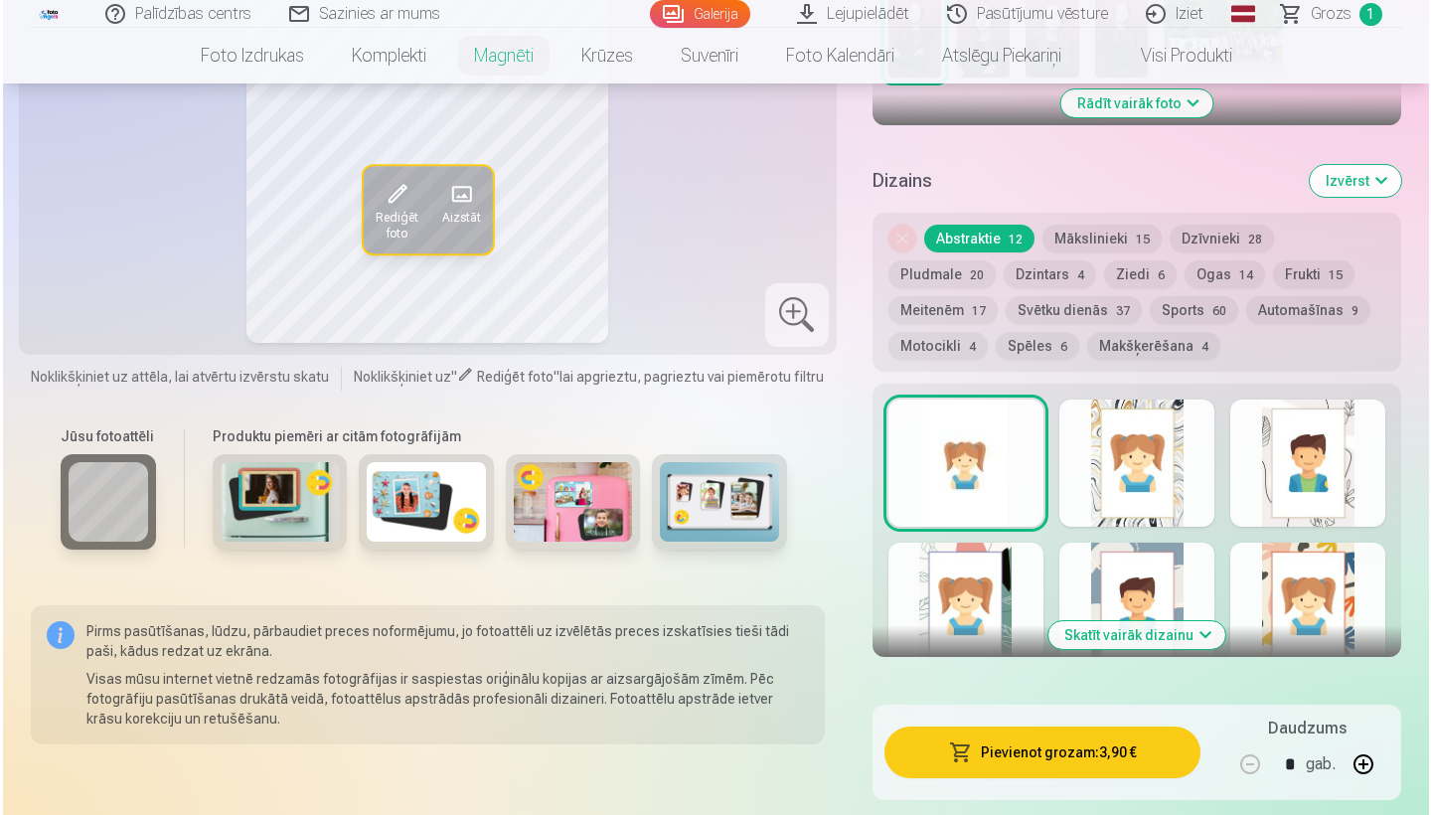
scroll to position [776, 0]
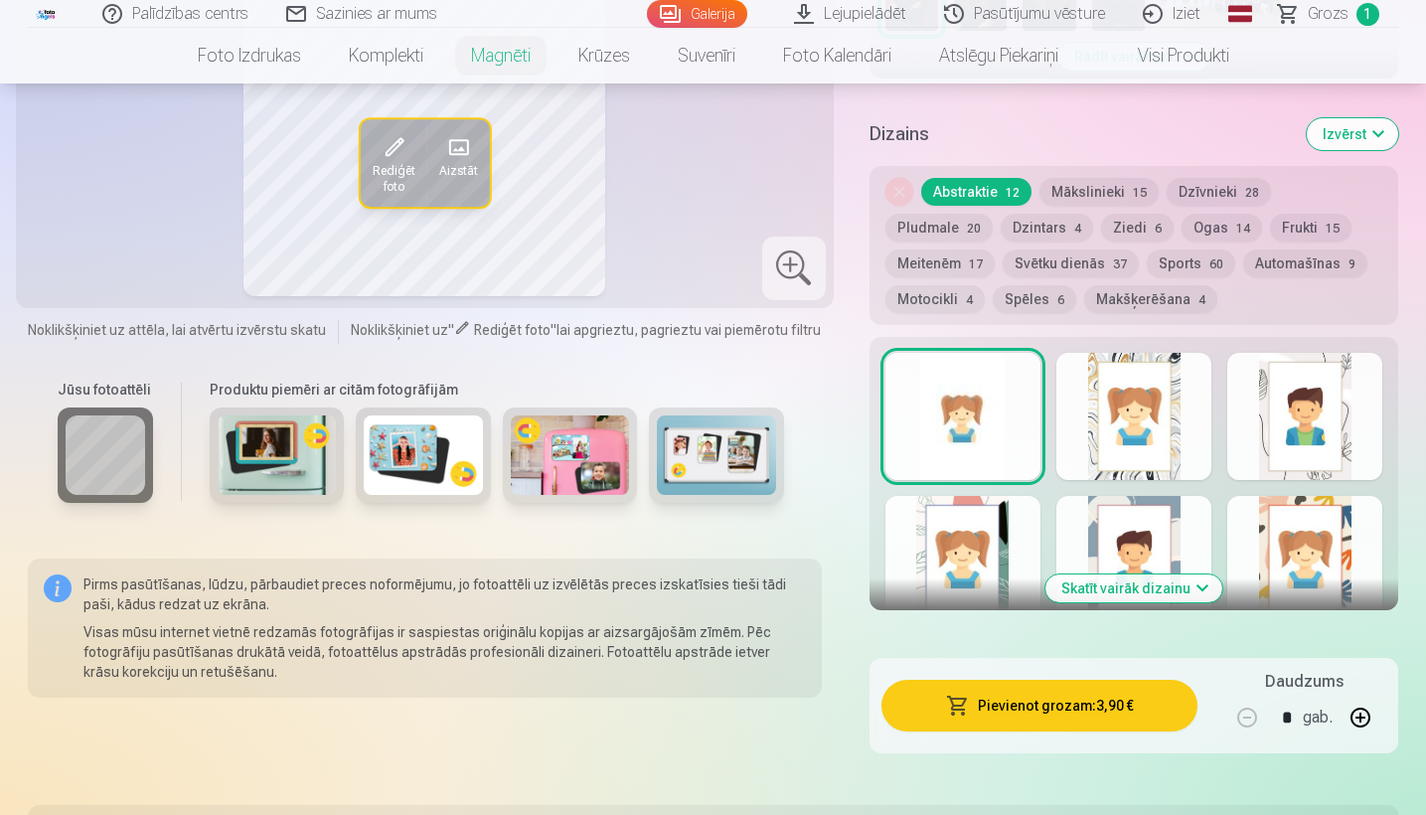
click at [1122, 716] on button "Pievienot grozam : 3,90 €" at bounding box center [1039, 706] width 317 height 52
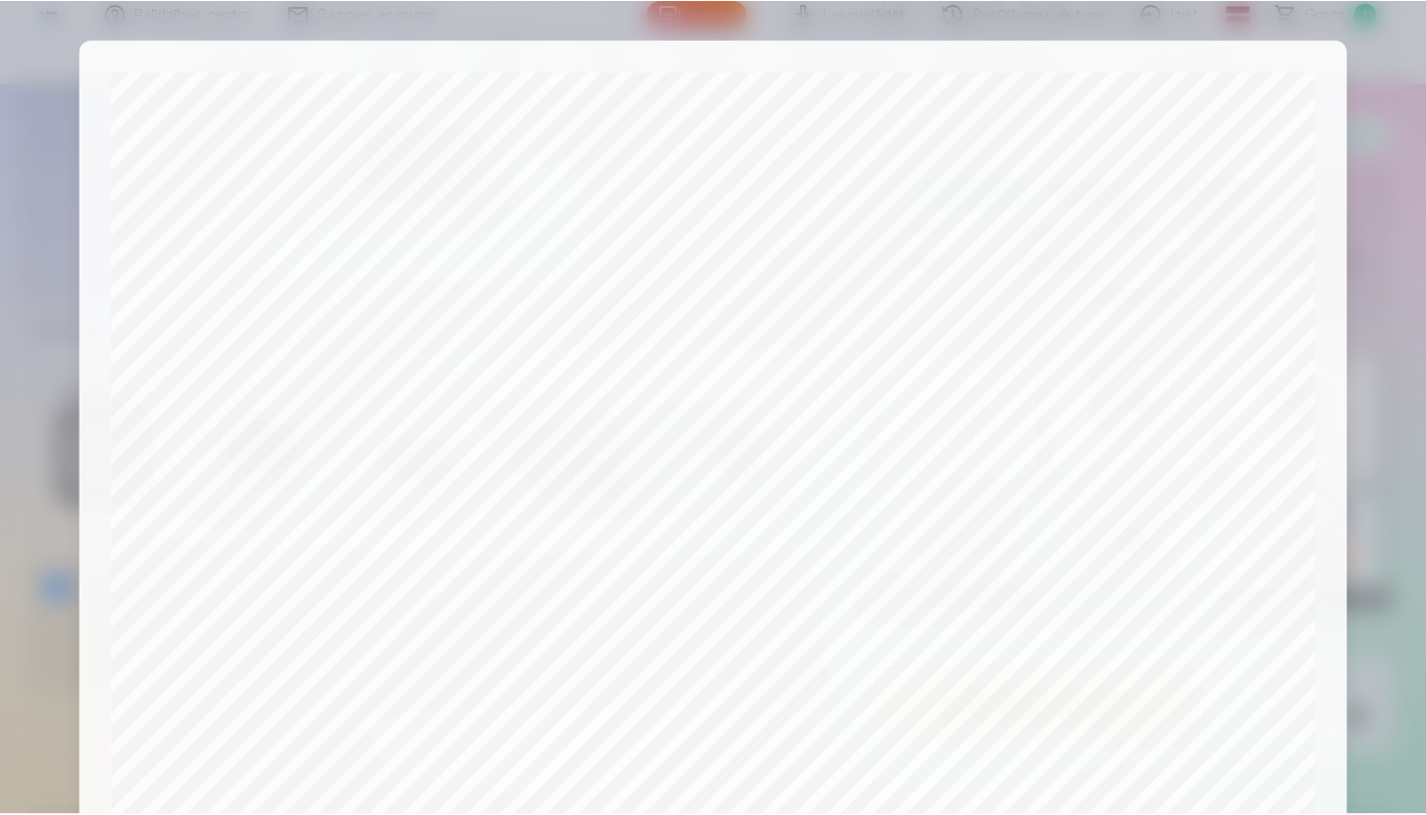
scroll to position [616, 0]
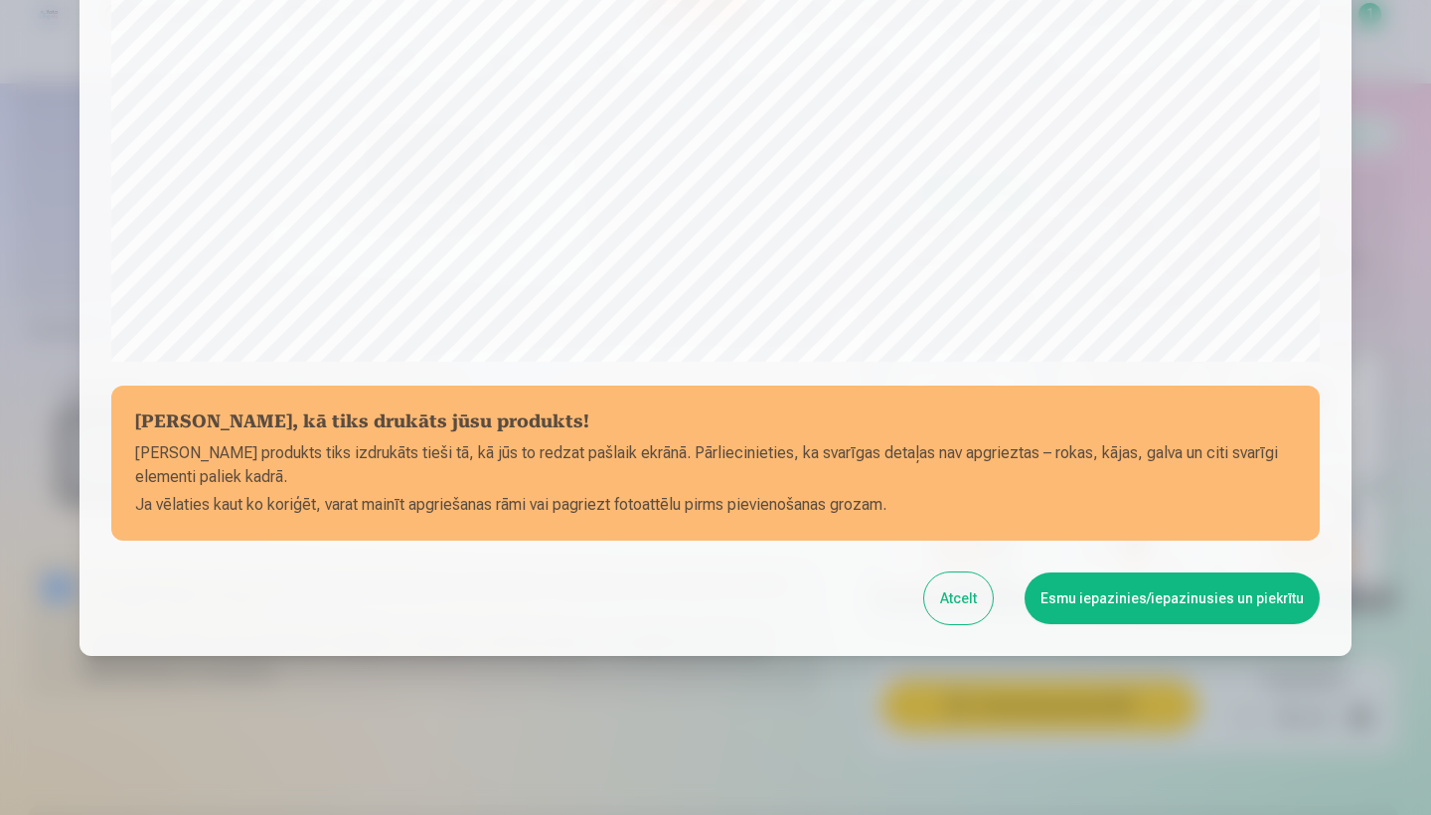
click at [1107, 602] on button "Esmu iepazinies/iepazinusies un piekrītu" at bounding box center [1172, 598] width 295 height 52
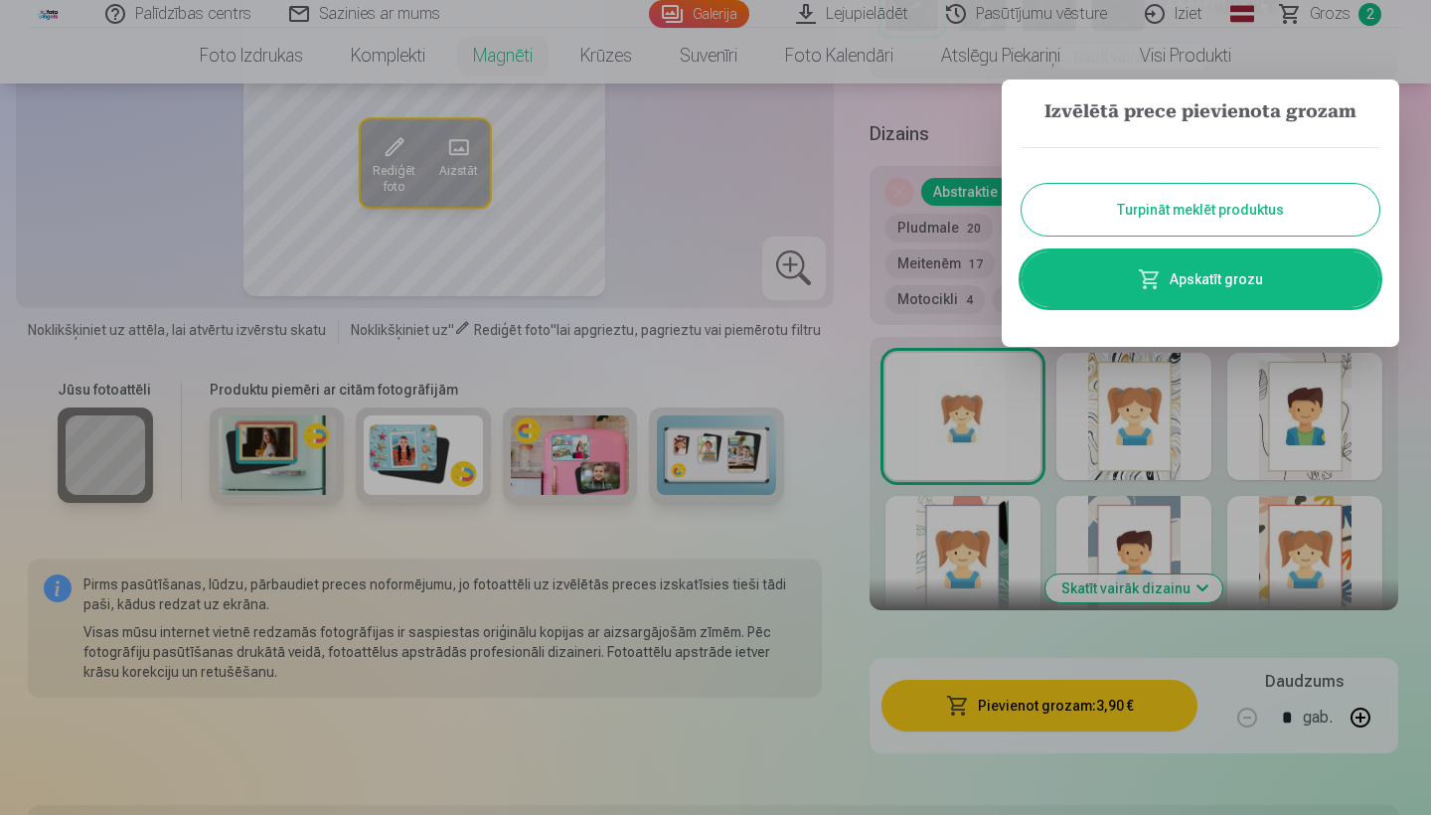
click at [1208, 211] on button "Turpināt meklēt produktus" at bounding box center [1201, 210] width 358 height 52
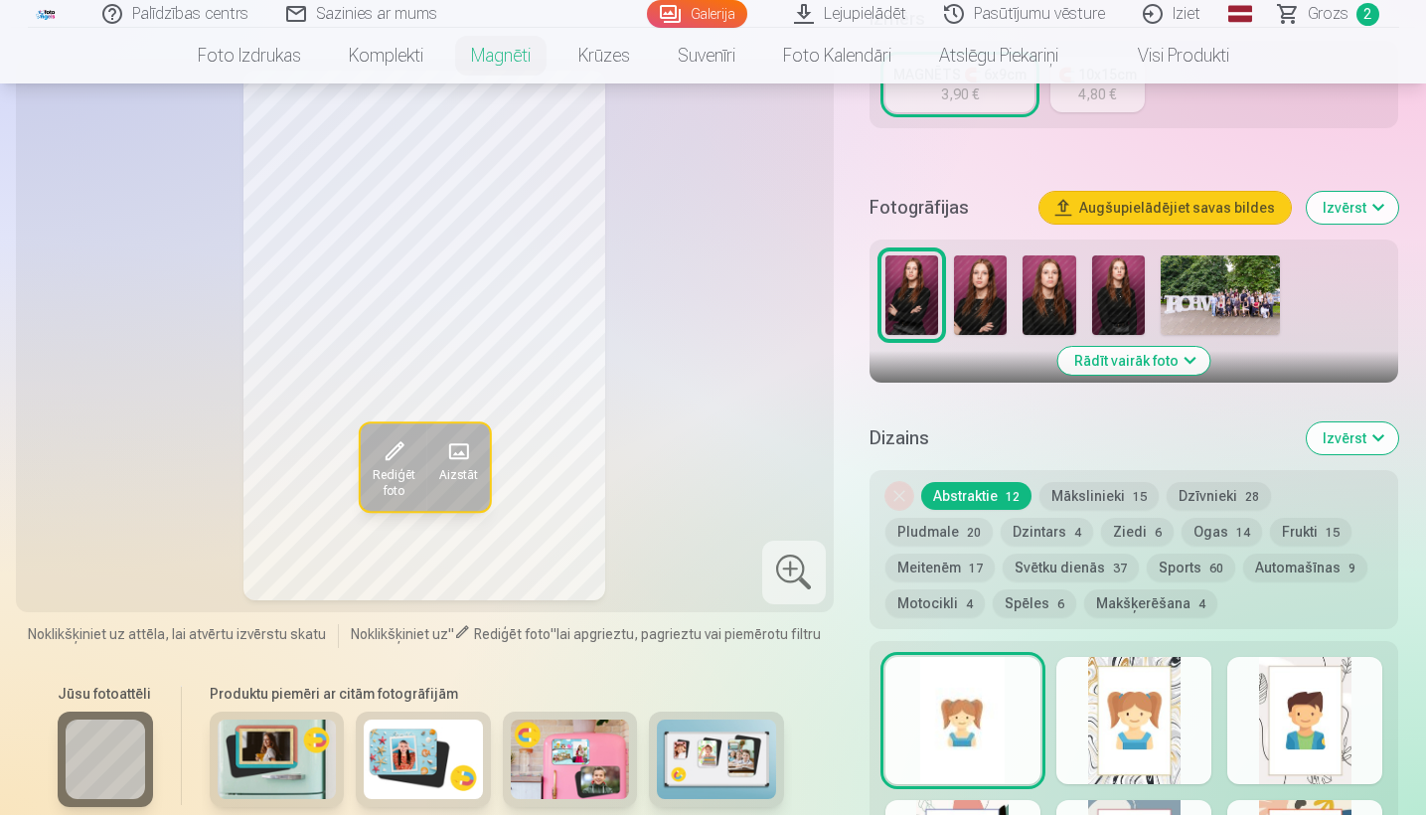
scroll to position [466, 0]
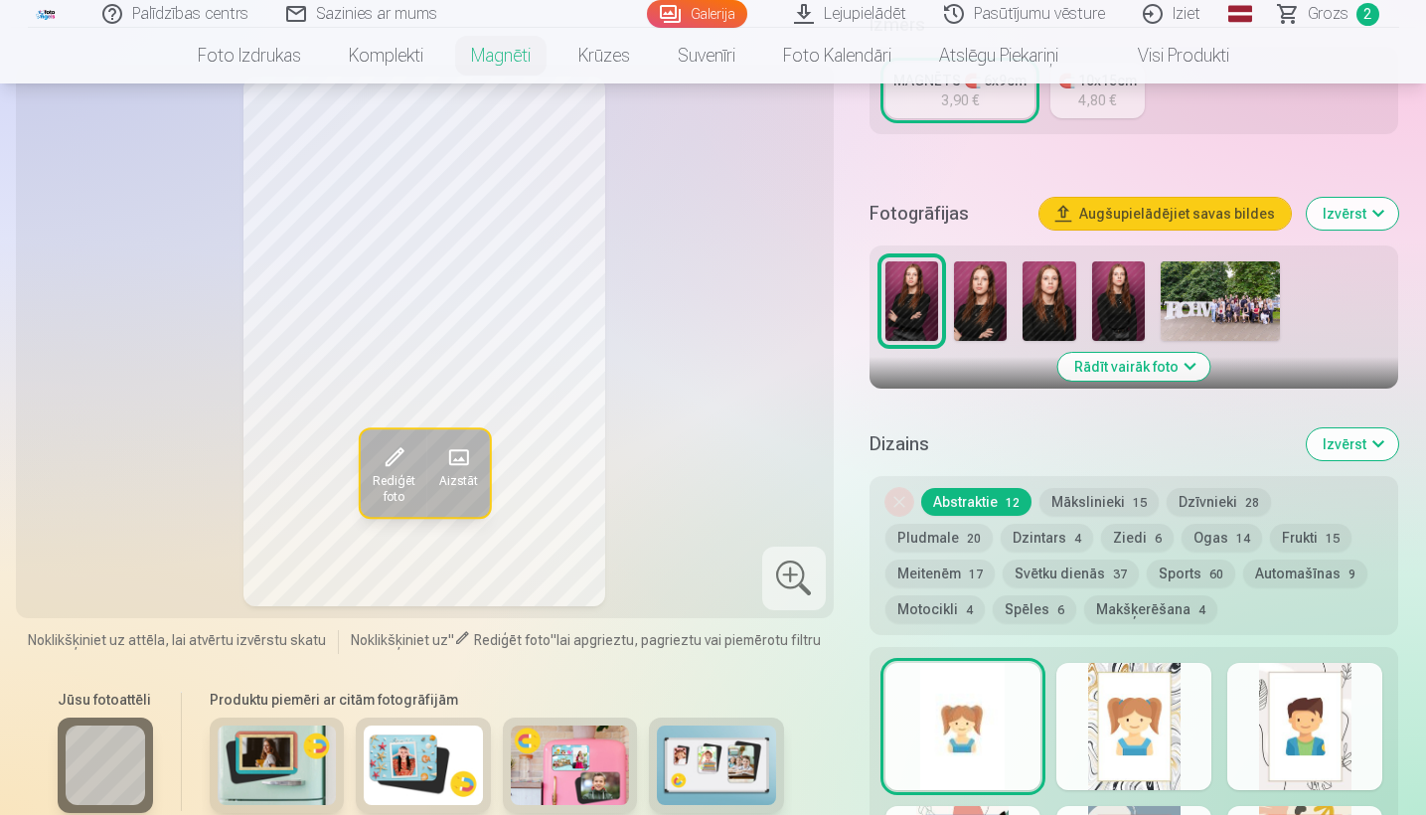
click at [1207, 297] on img at bounding box center [1220, 300] width 119 height 79
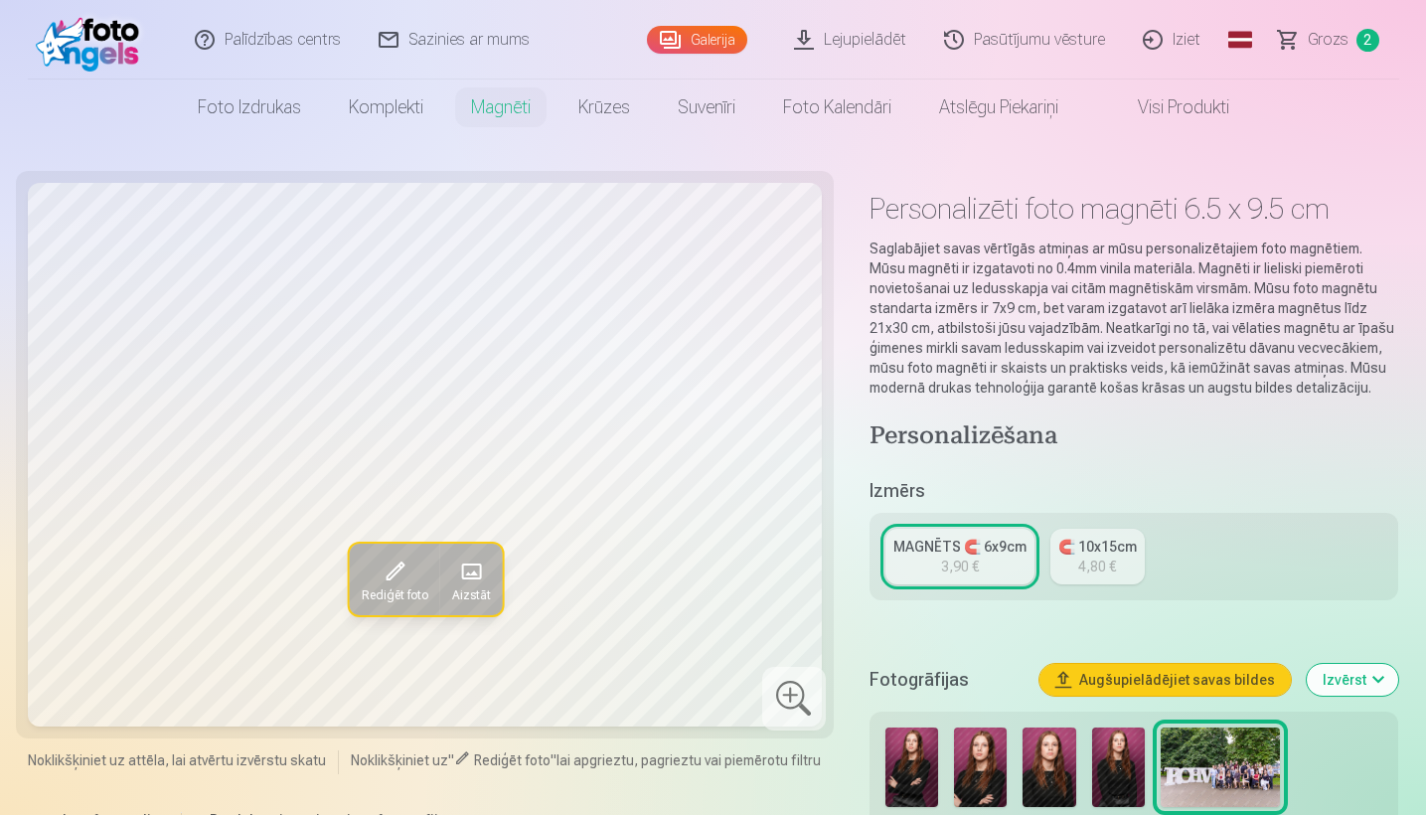
scroll to position [0, 0]
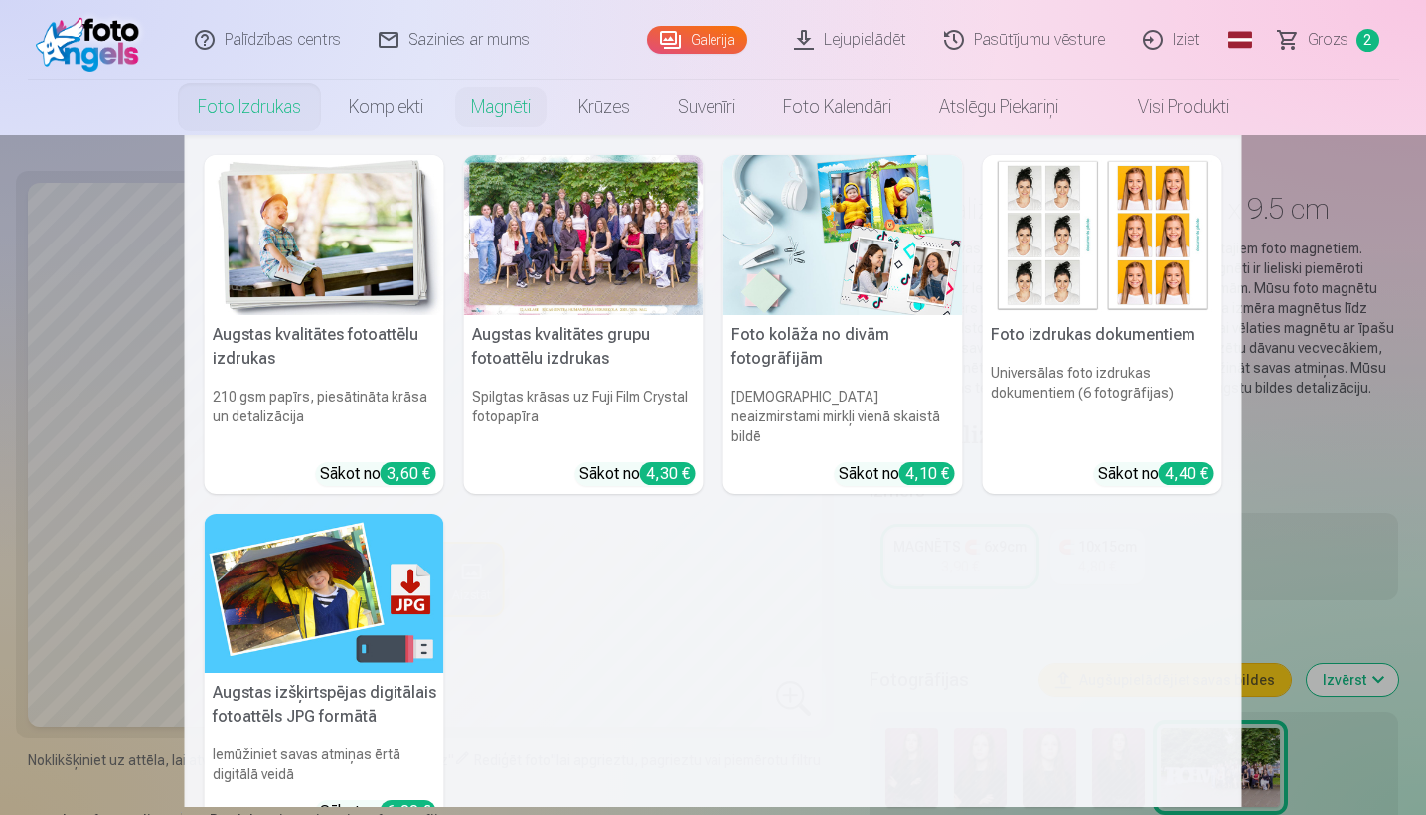
click at [541, 338] on h5 "Augstas kvalitātes grupu fotoattēlu izdrukas" at bounding box center [583, 347] width 239 height 64
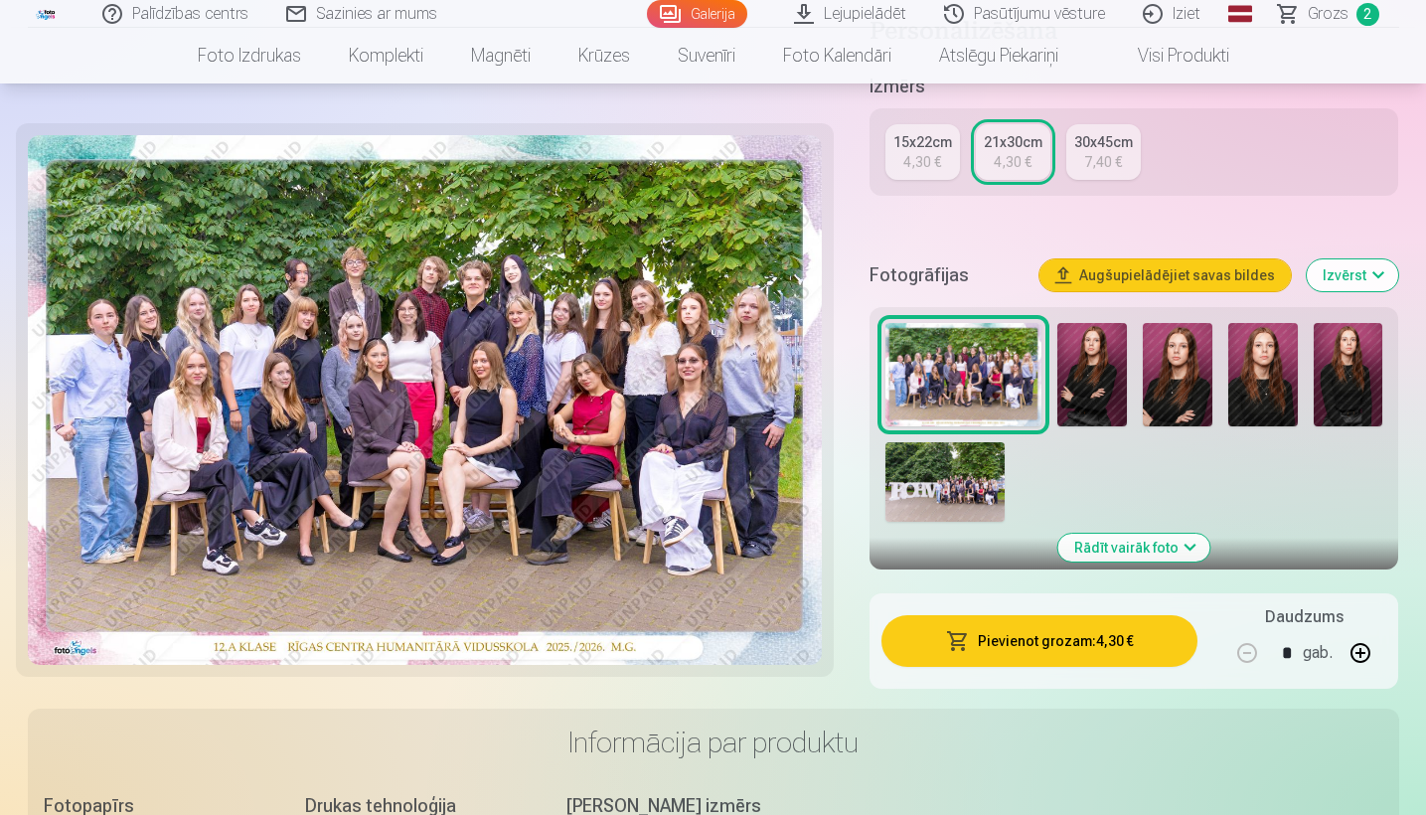
scroll to position [488, 0]
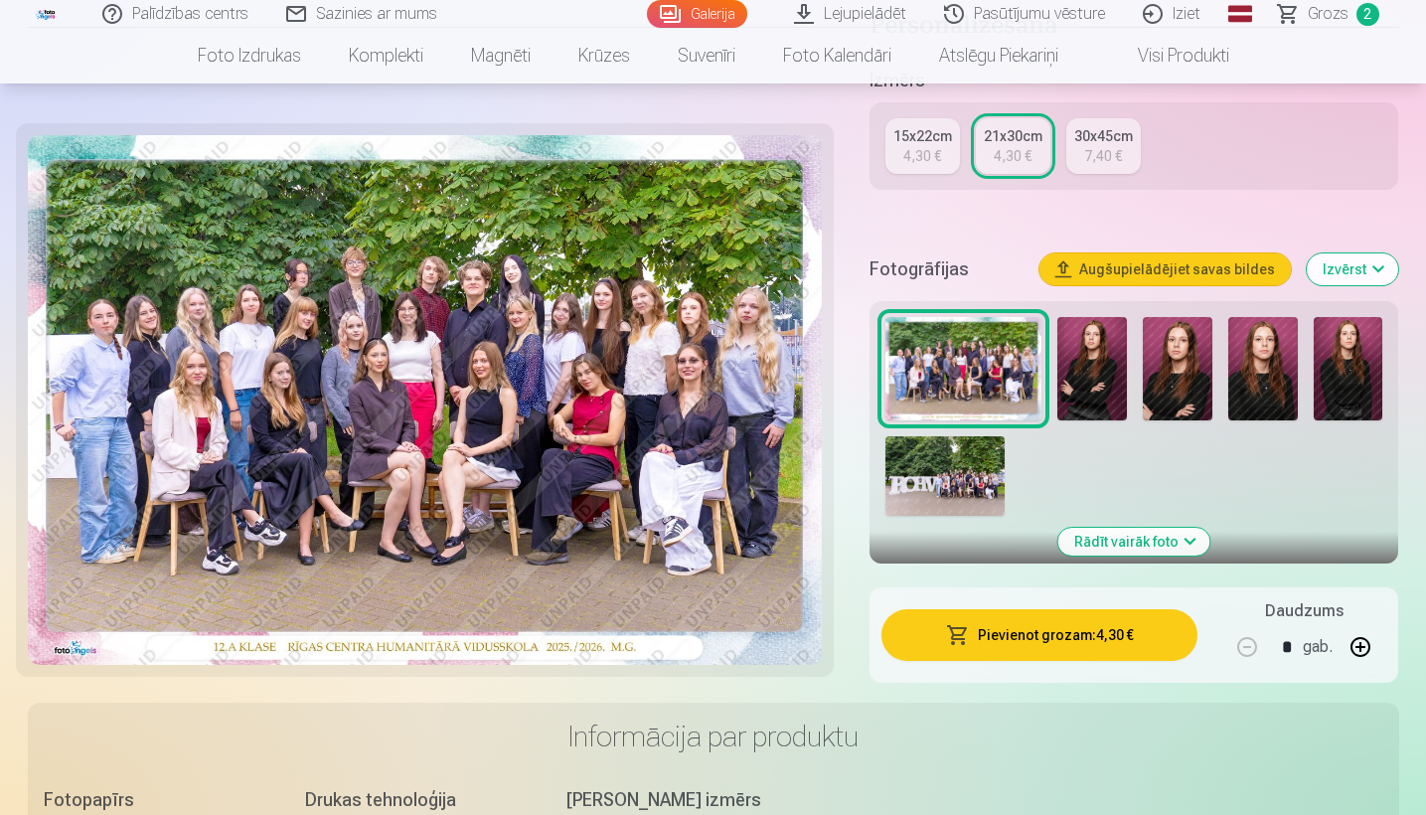
click at [1117, 544] on button "Rādīt vairāk foto" at bounding box center [1134, 542] width 152 height 28
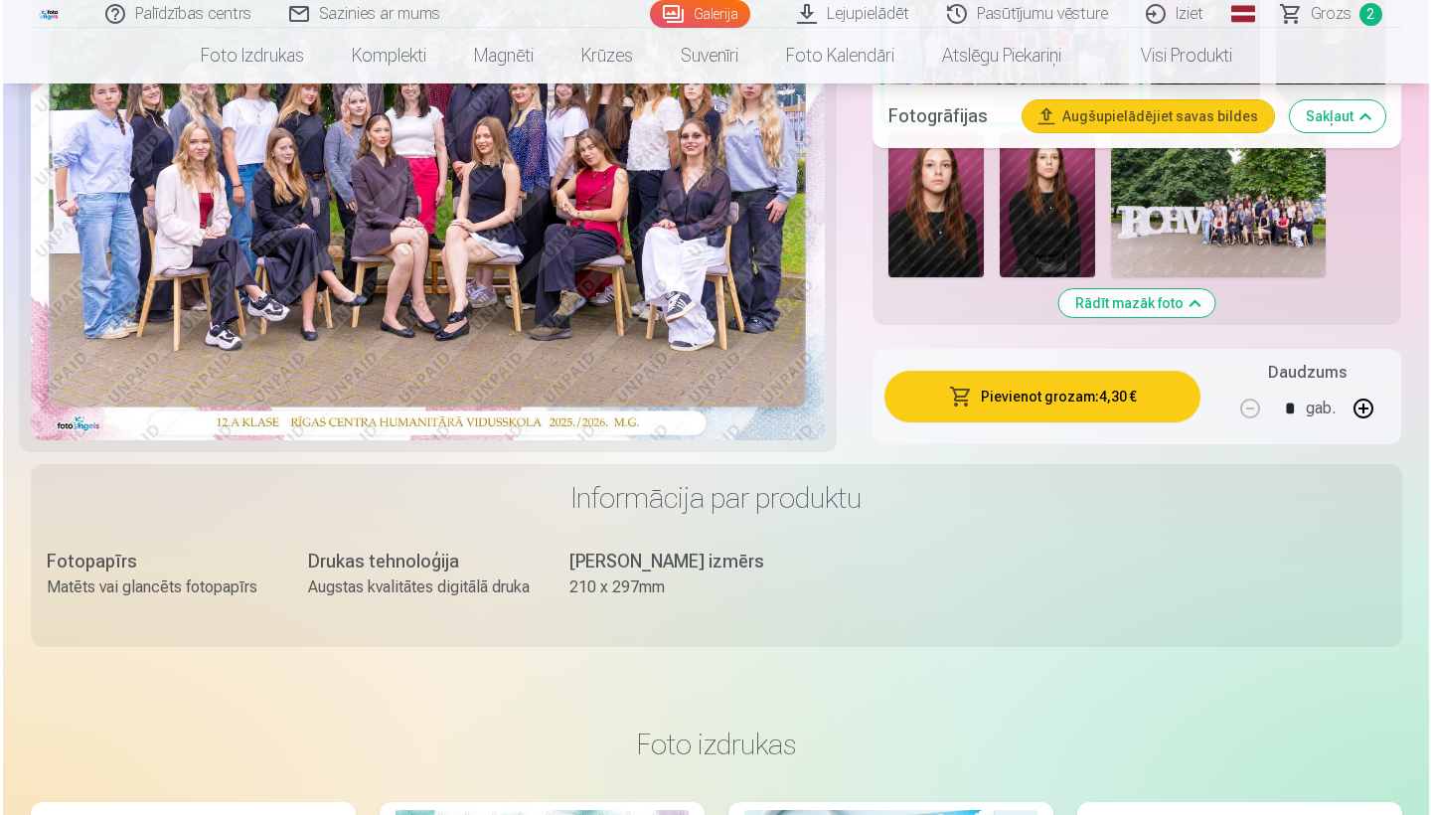
scroll to position [865, 0]
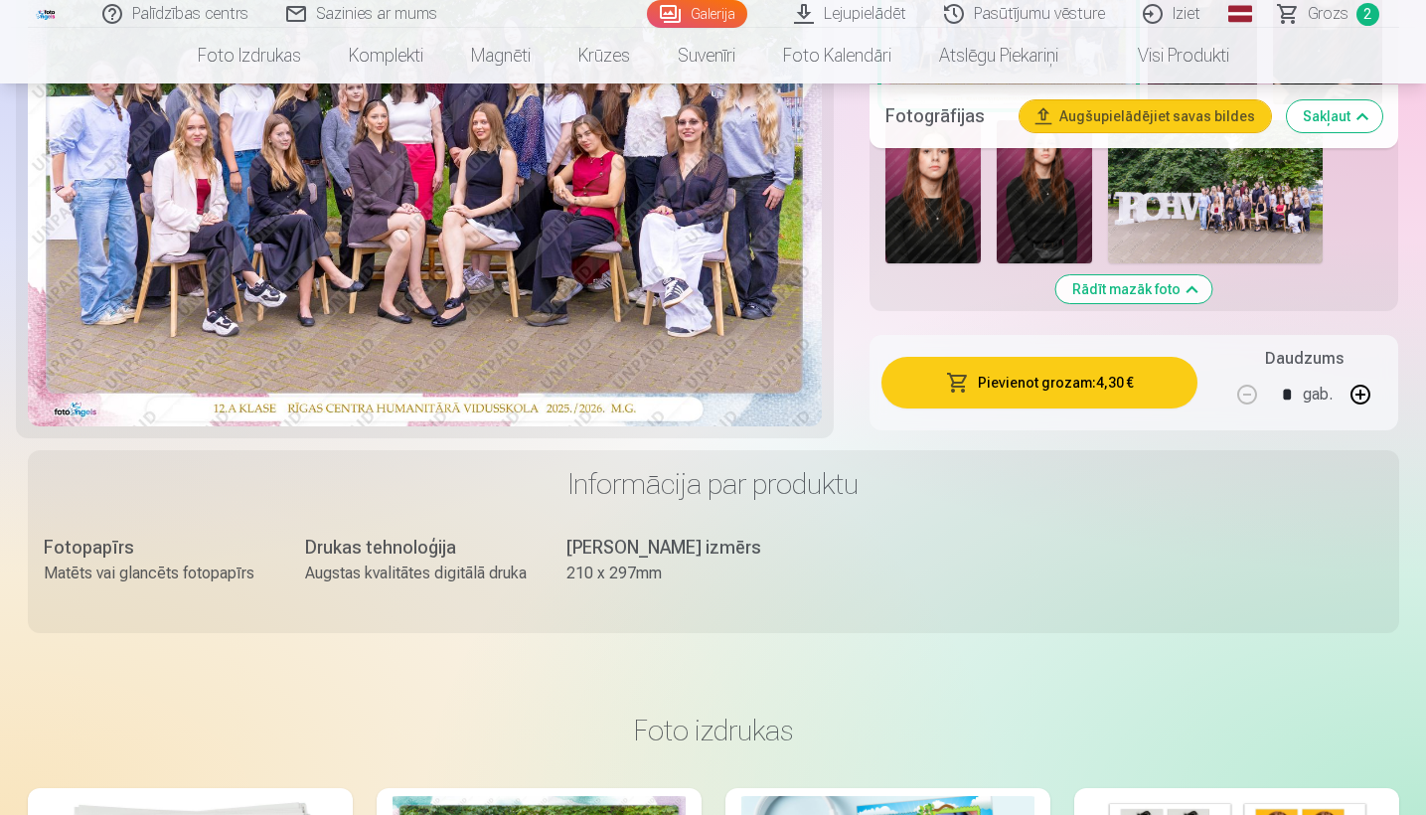
click at [1041, 381] on button "Pievienot grozam : 4,30 €" at bounding box center [1039, 383] width 317 height 52
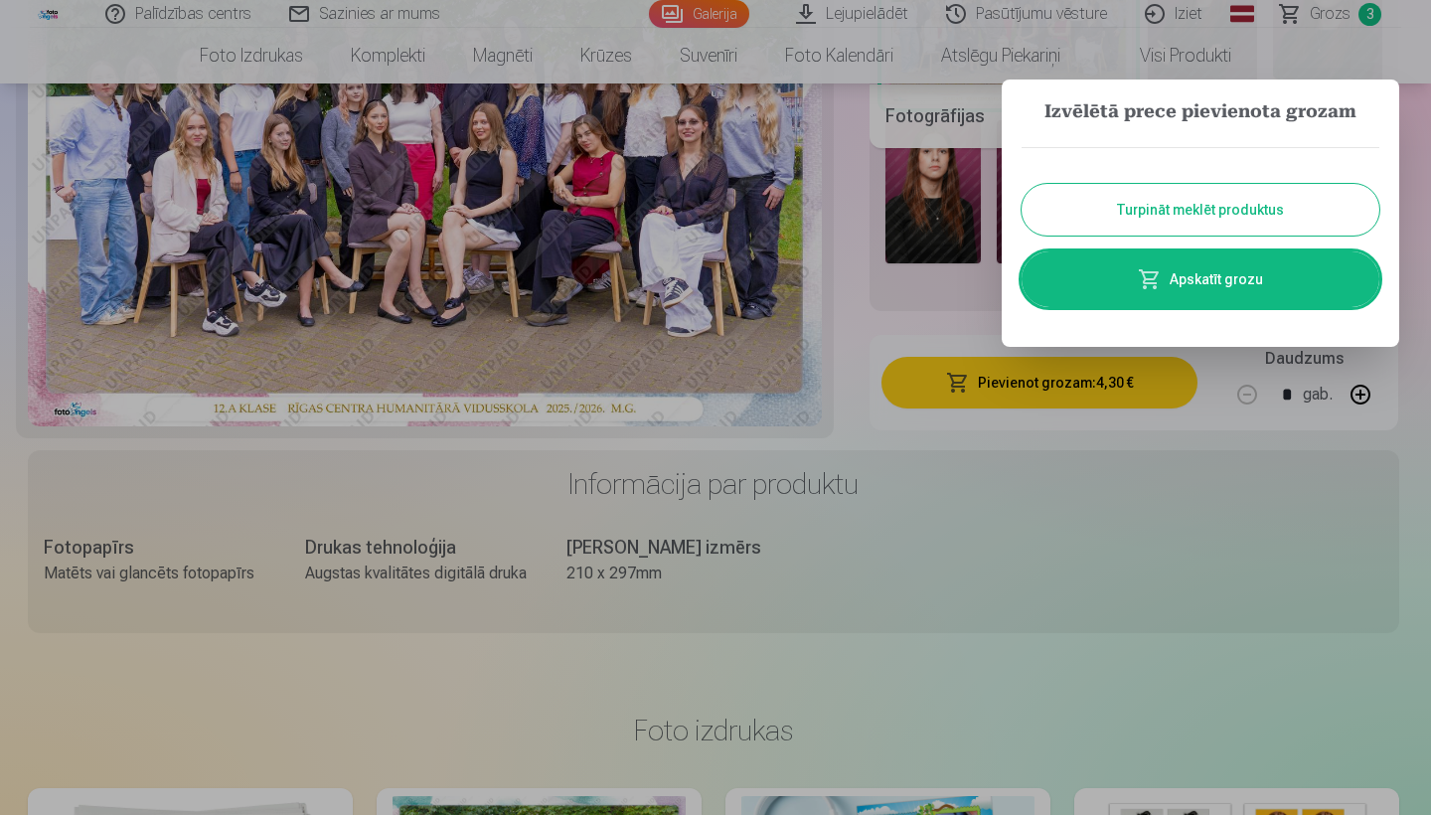
click at [1145, 278] on span at bounding box center [1150, 279] width 24 height 24
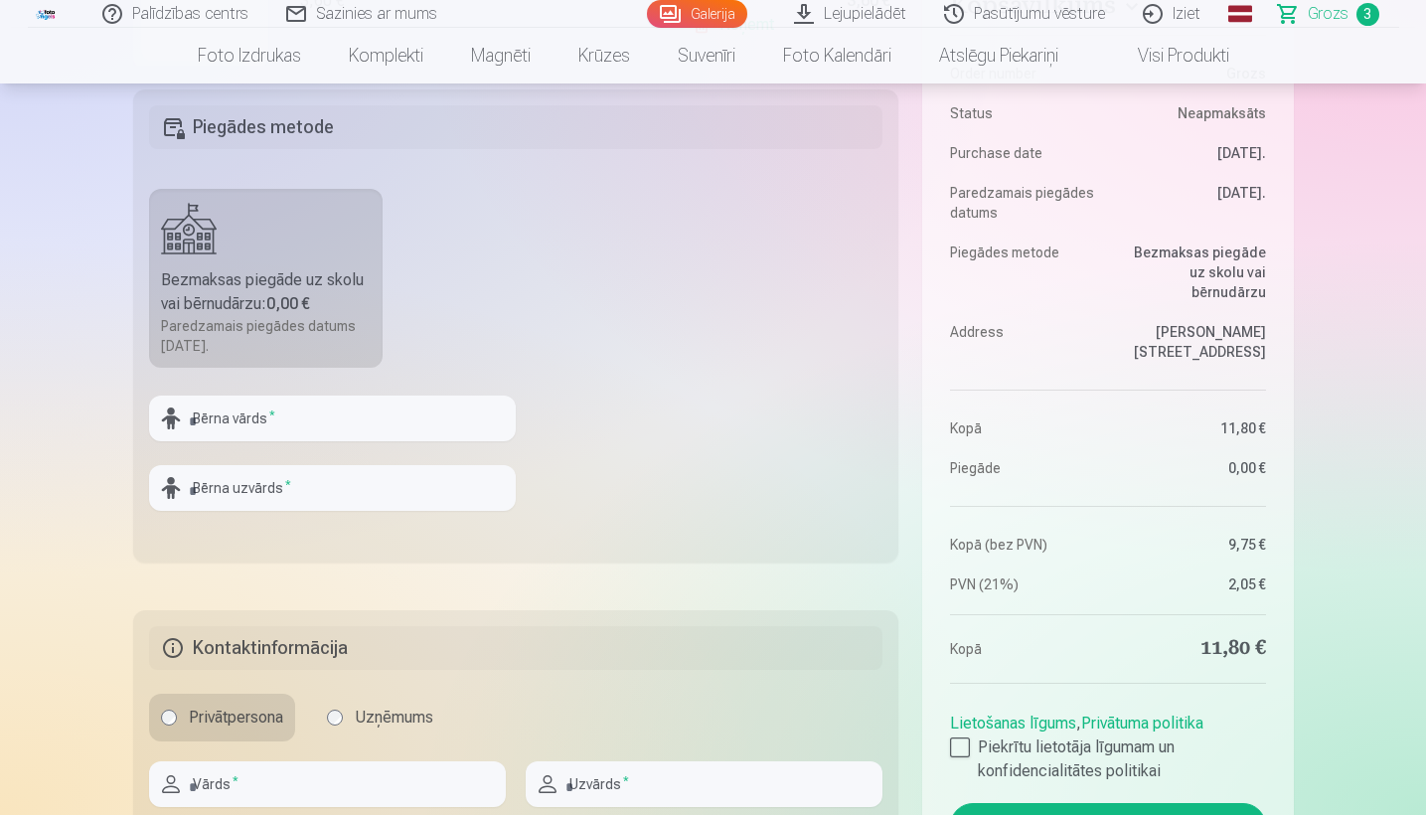
scroll to position [603, 0]
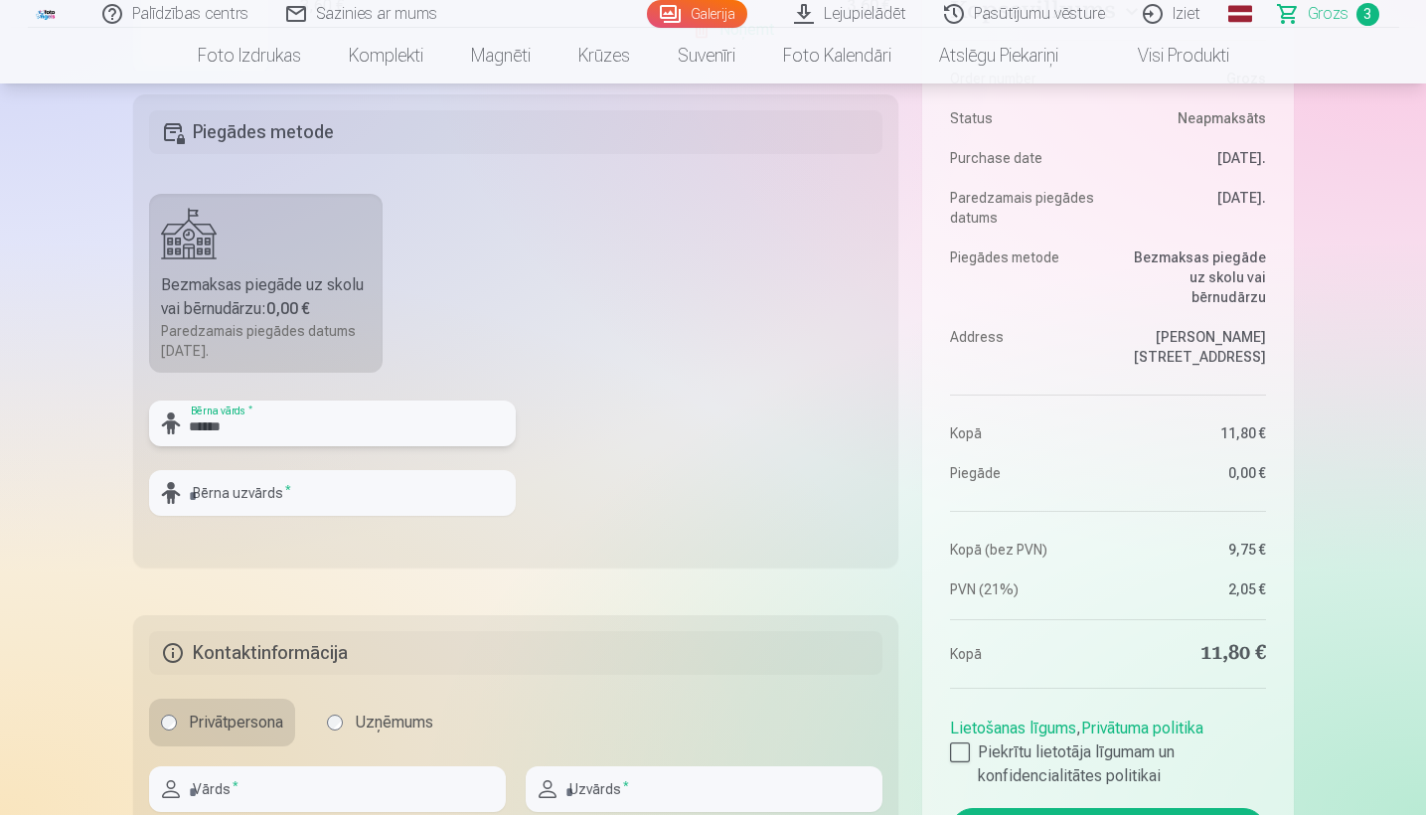
type input "*****"
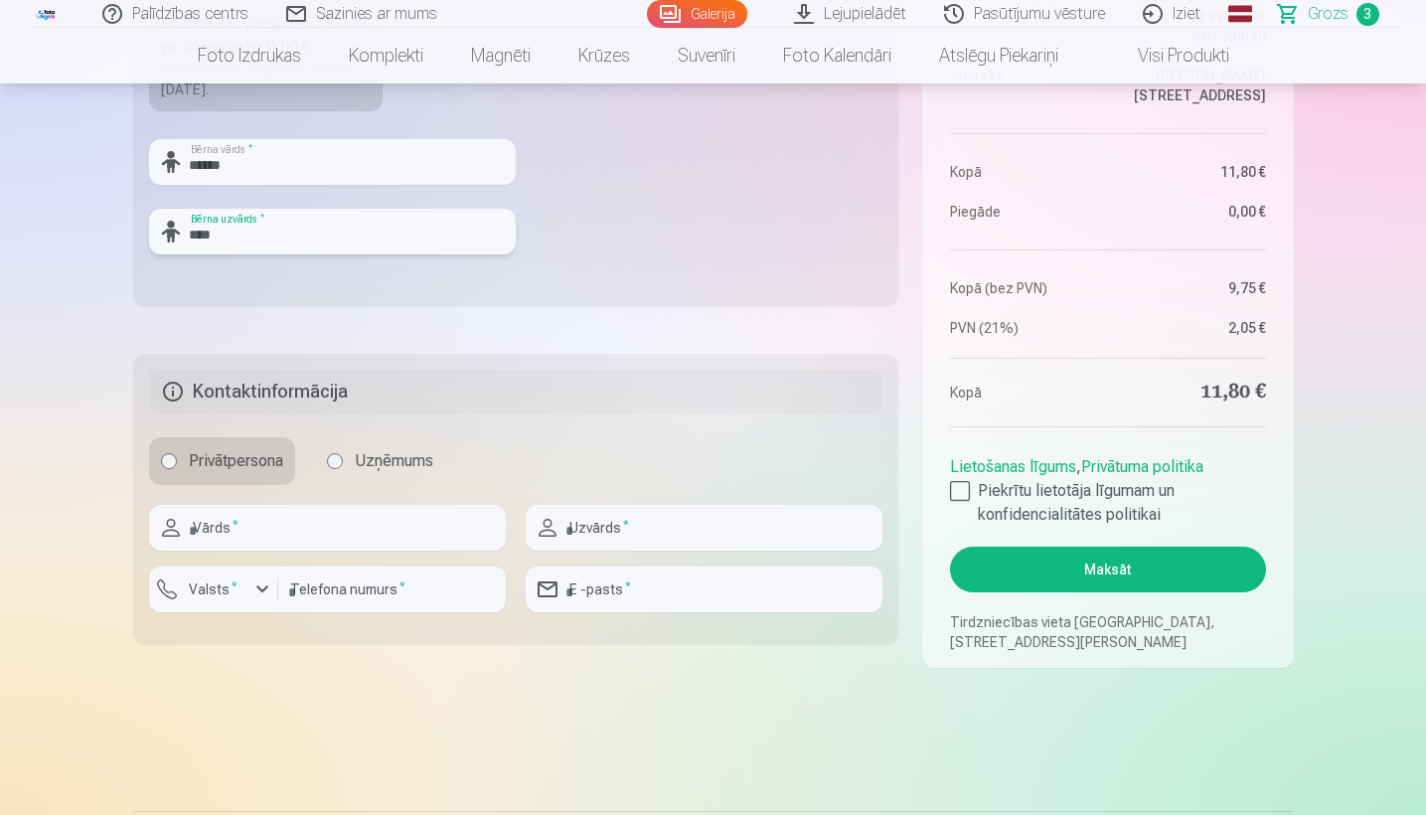
scroll to position [874, 0]
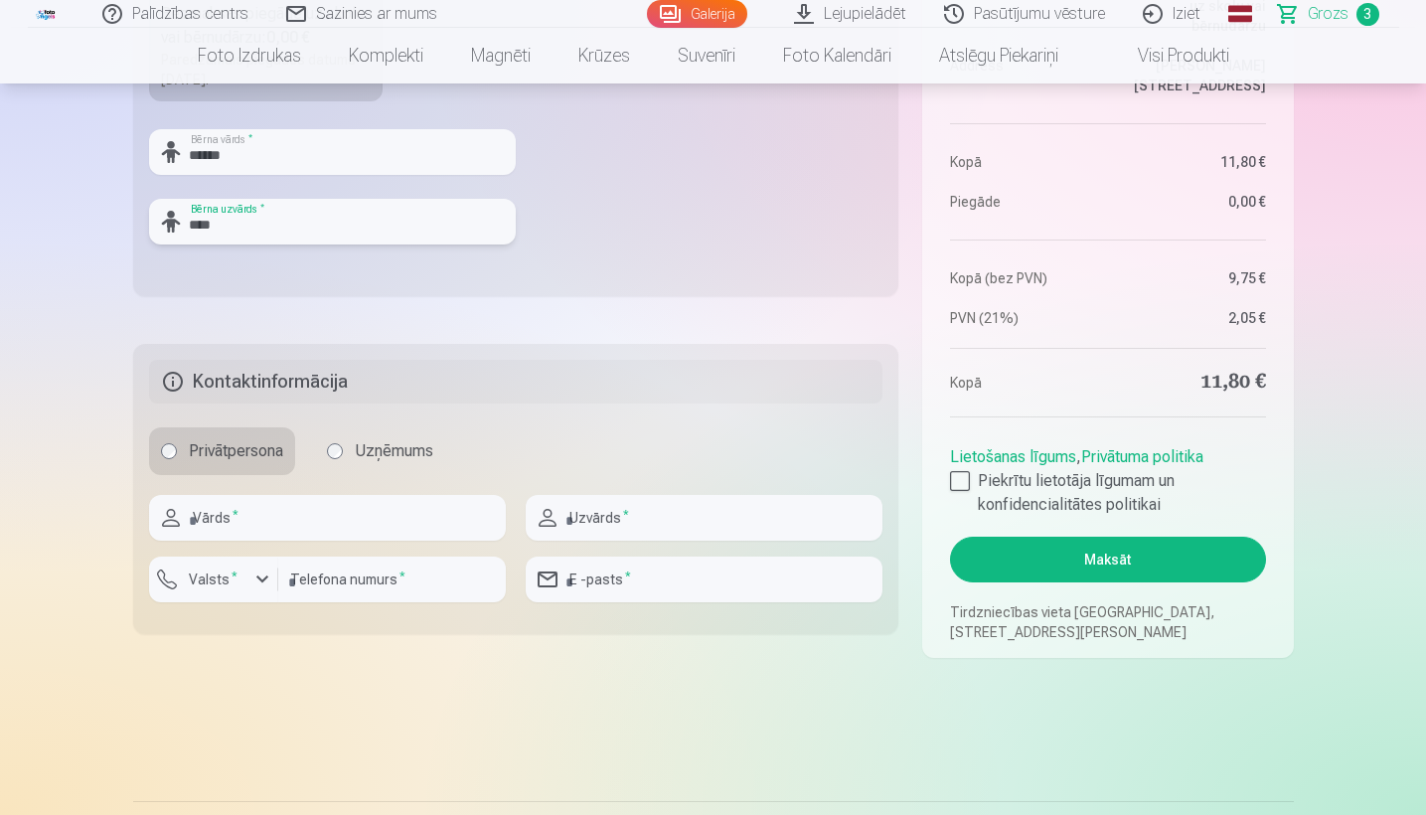
type input "****"
type input "*****"
type input "******"
click at [332, 581] on input "number" at bounding box center [392, 579] width 228 height 46
type input "********"
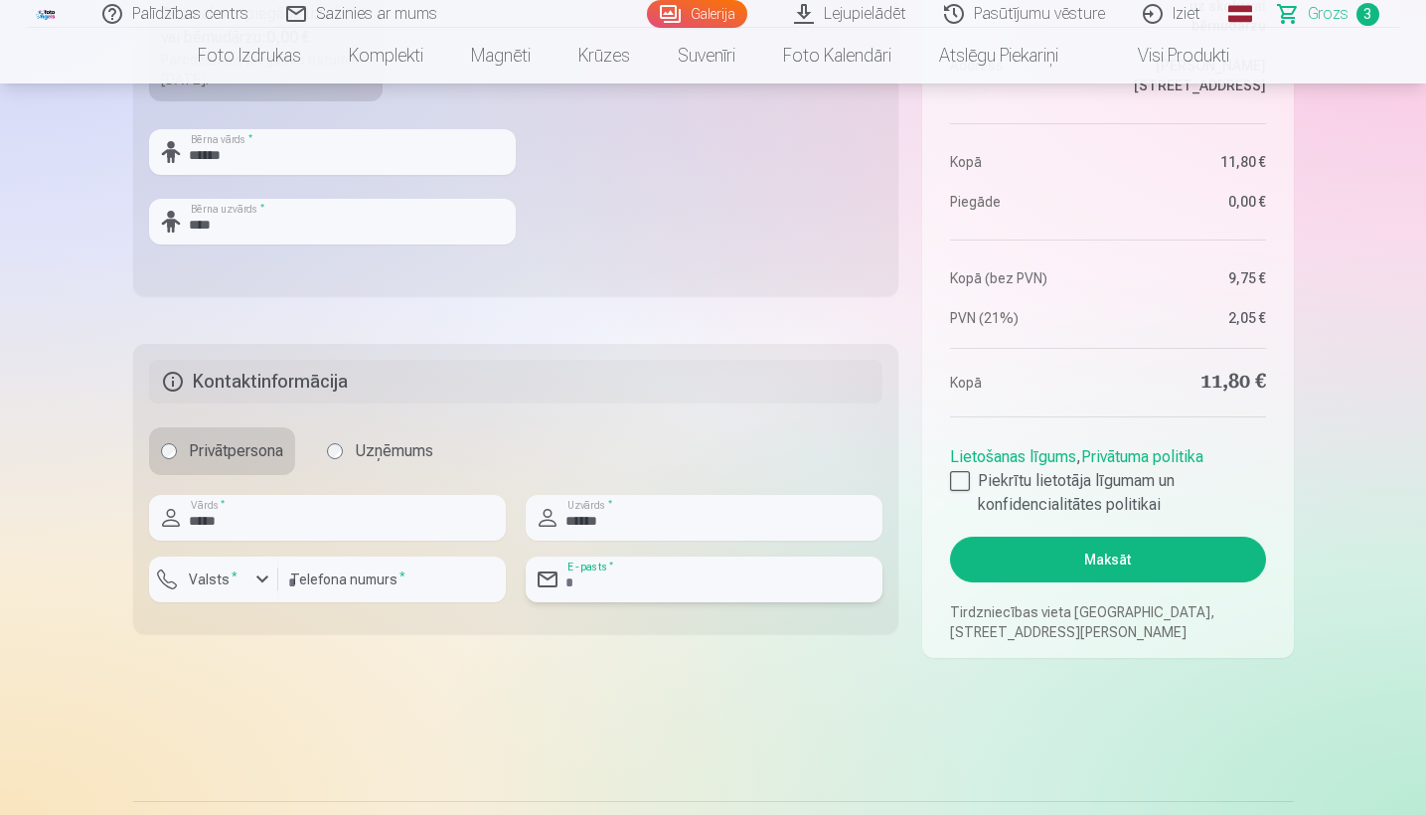
type input "*"
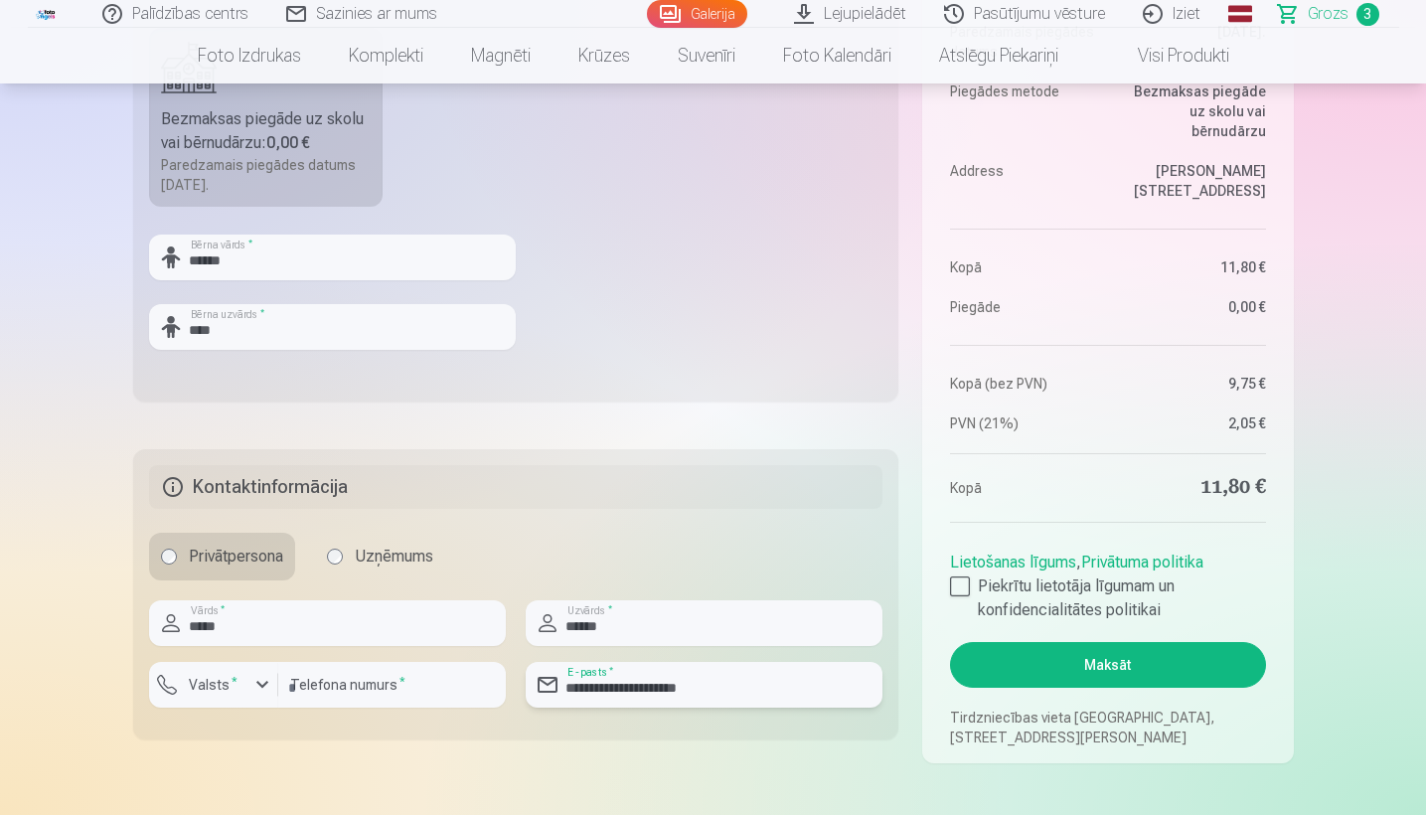
scroll to position [764, 0]
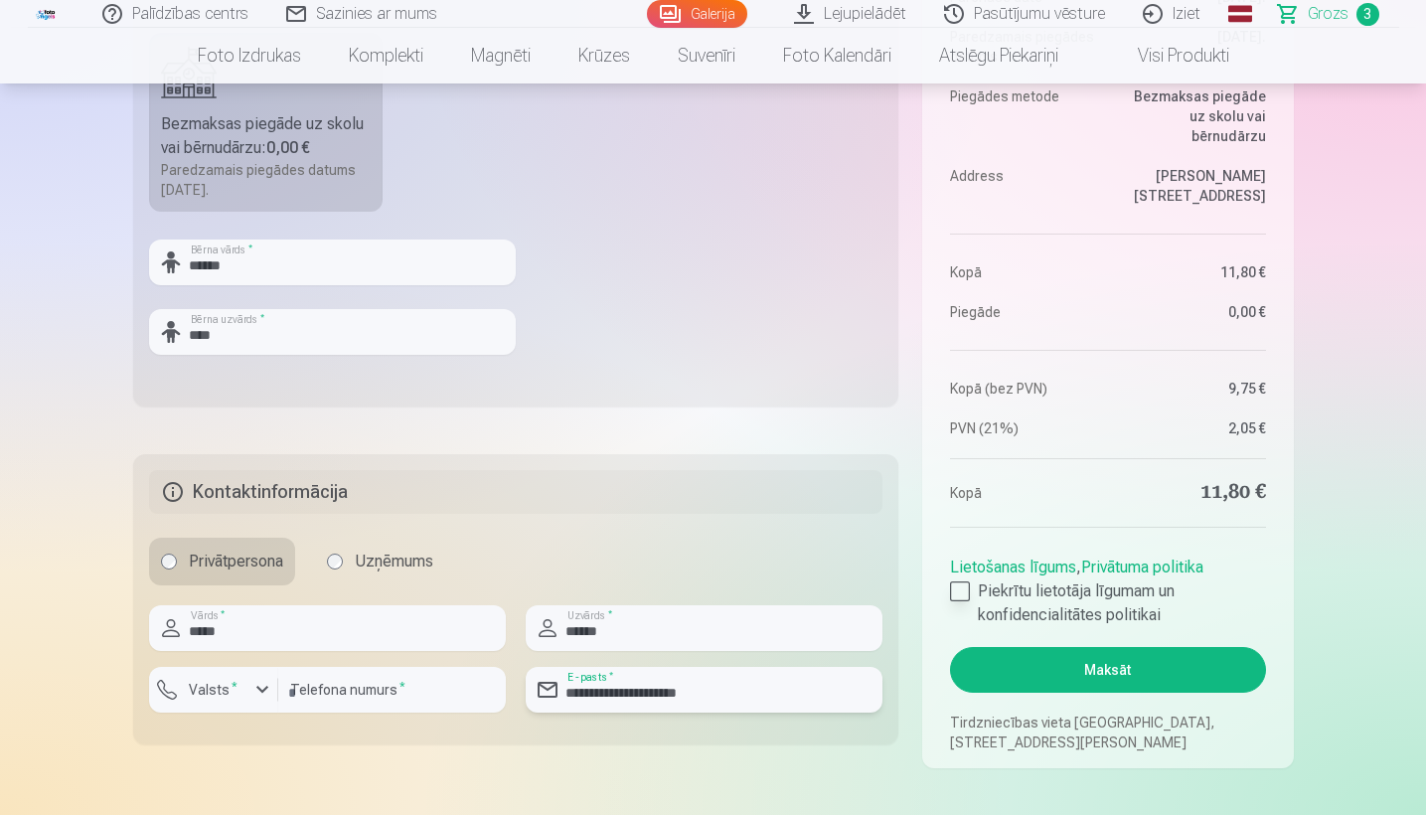
type input "**********"
click at [955, 586] on div at bounding box center [960, 591] width 20 height 20
click at [1106, 680] on button "Maksāt" at bounding box center [1107, 670] width 315 height 46
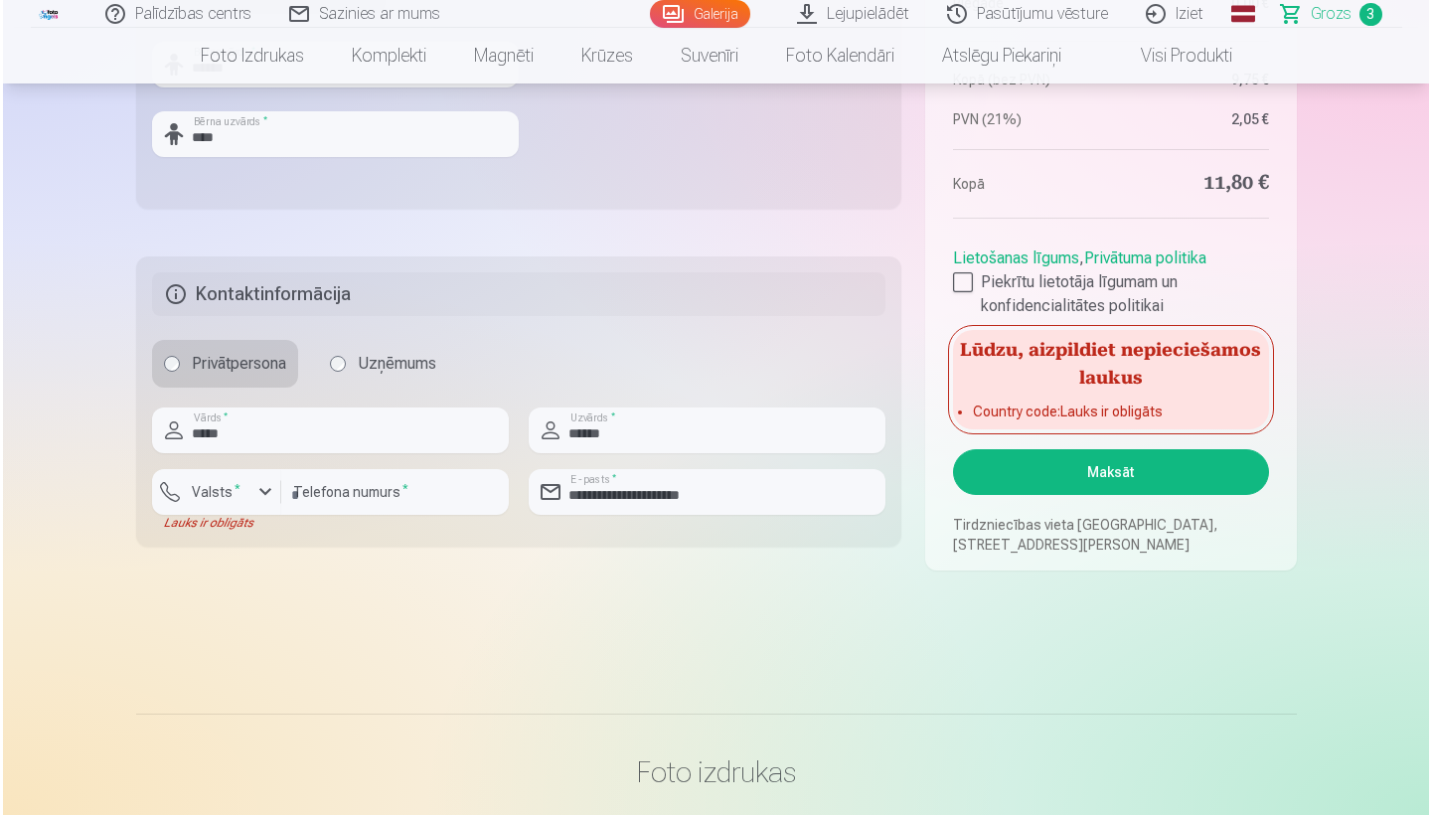
scroll to position [992, 0]
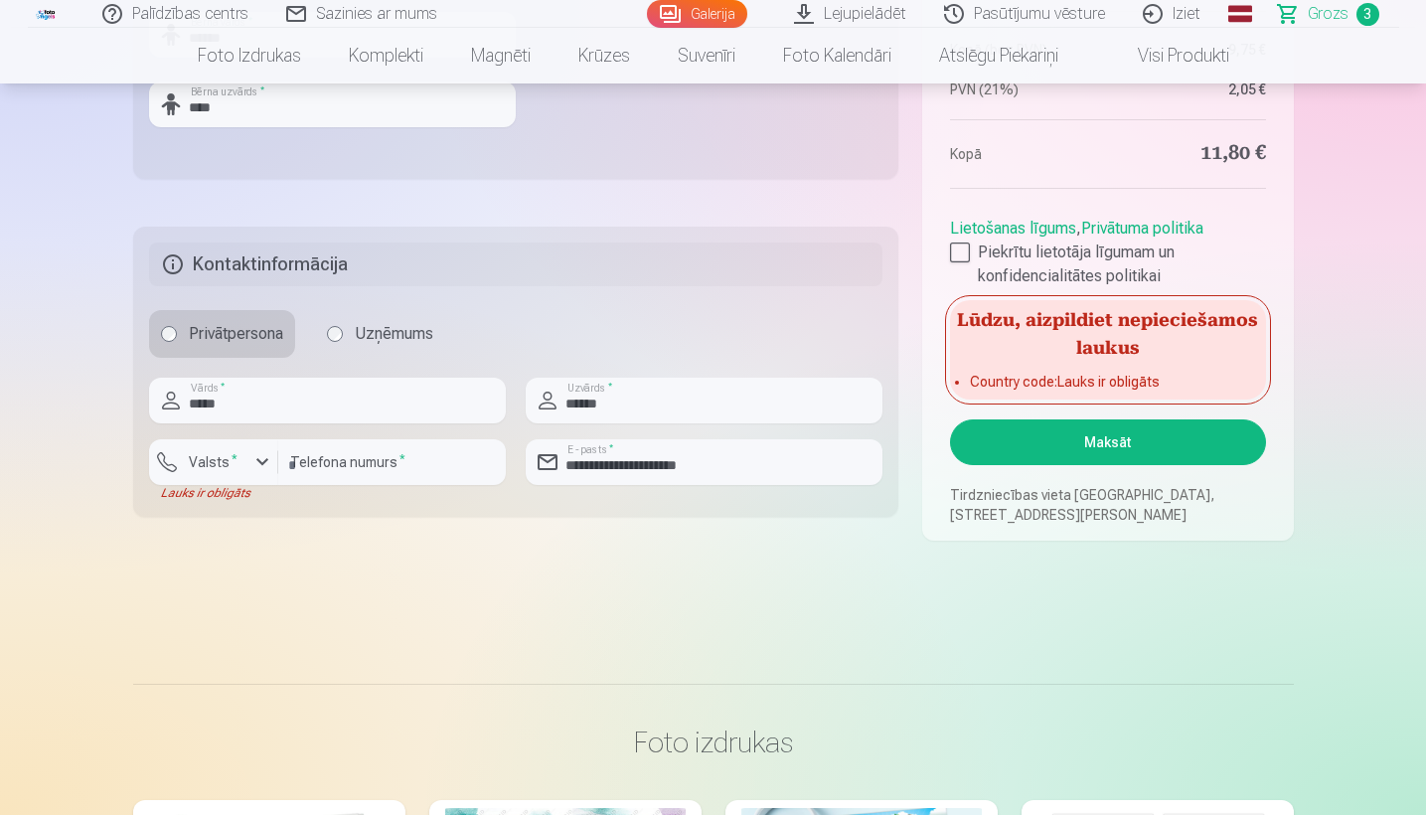
click at [254, 464] on div "button" at bounding box center [262, 462] width 24 height 24
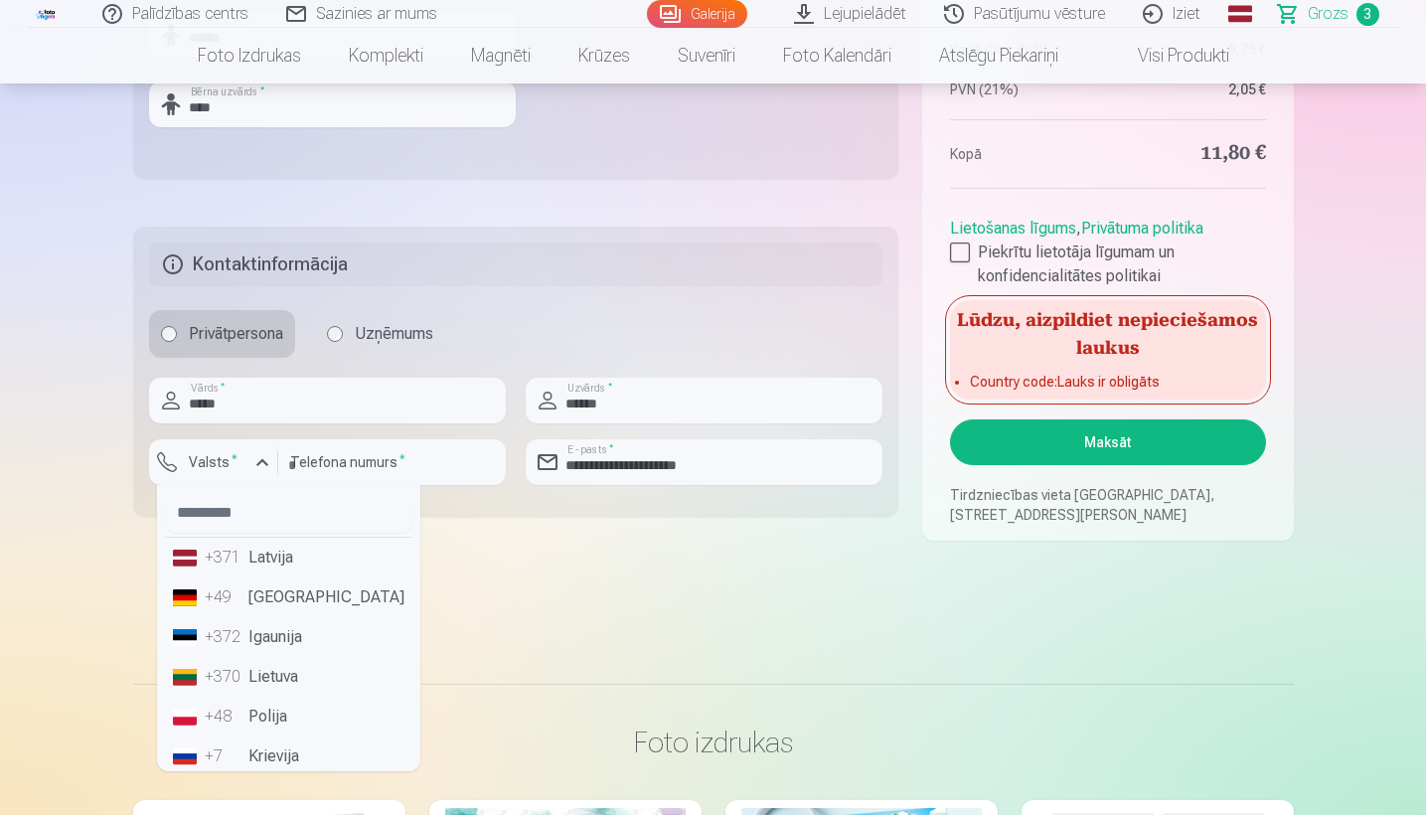
click at [275, 563] on li "+371 Latvija" at bounding box center [288, 558] width 247 height 40
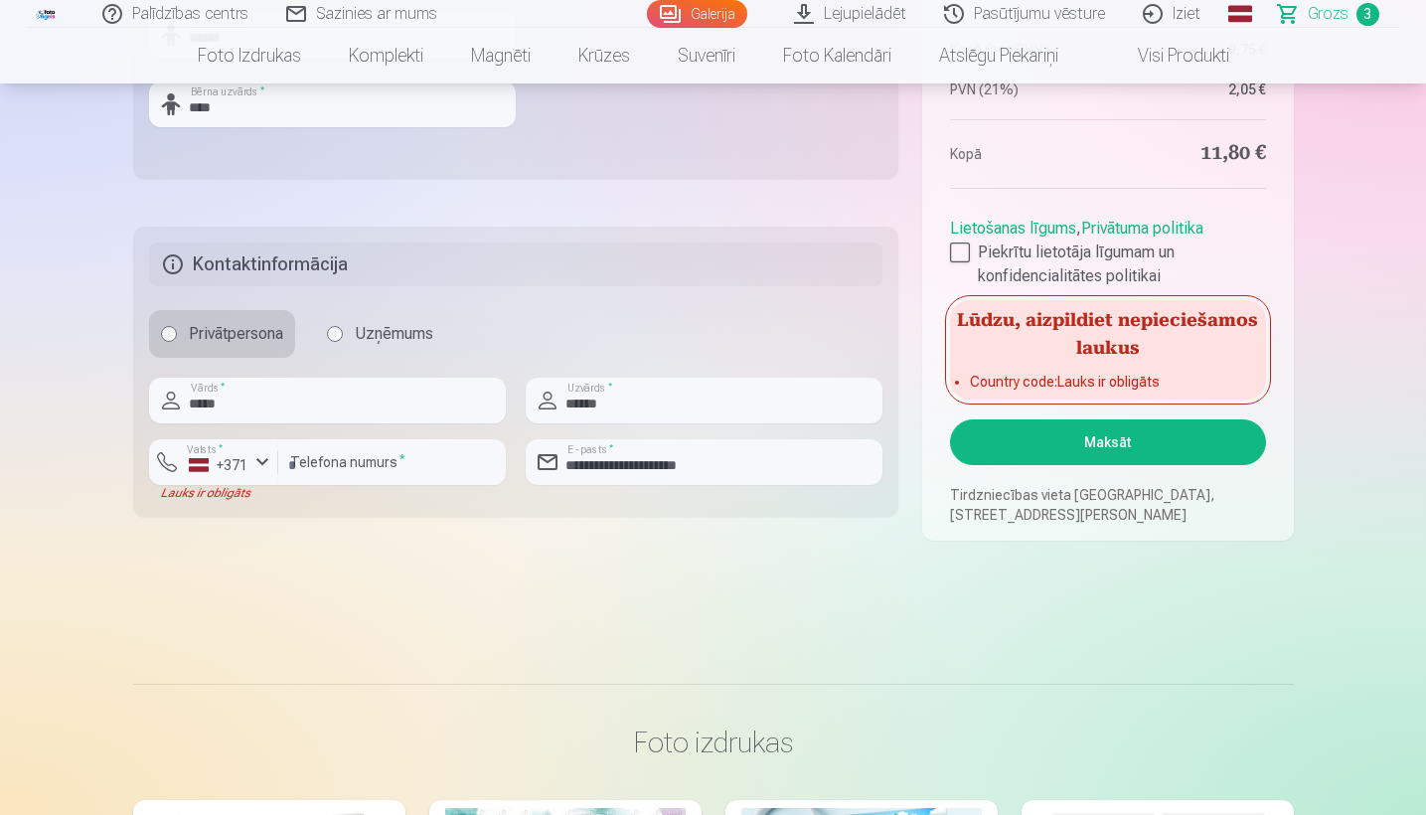
click at [1114, 440] on button "Maksāt" at bounding box center [1107, 442] width 315 height 46
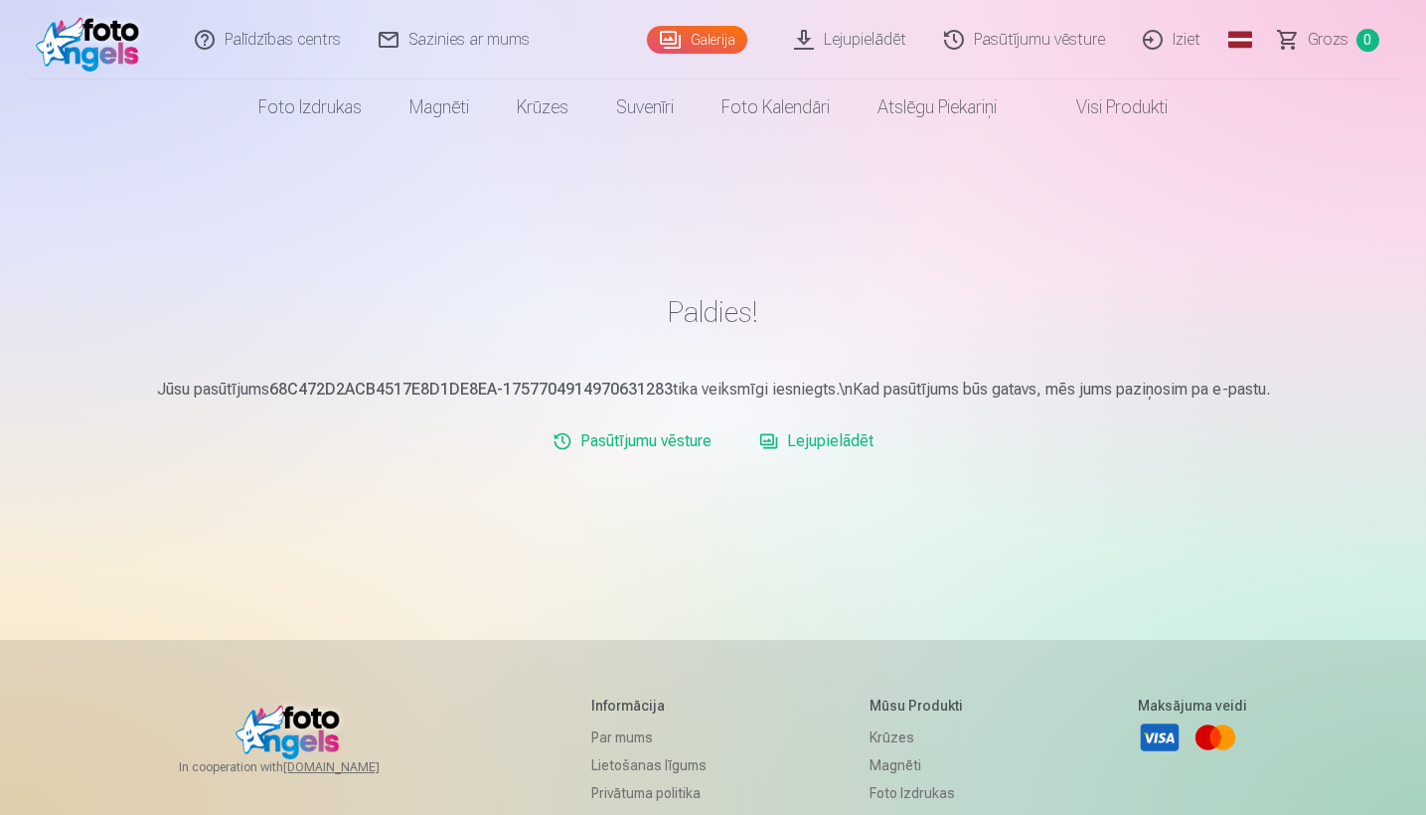
click at [850, 39] on link "Lejupielādēt" at bounding box center [851, 39] width 150 height 79
